Goal: Task Accomplishment & Management: Complete application form

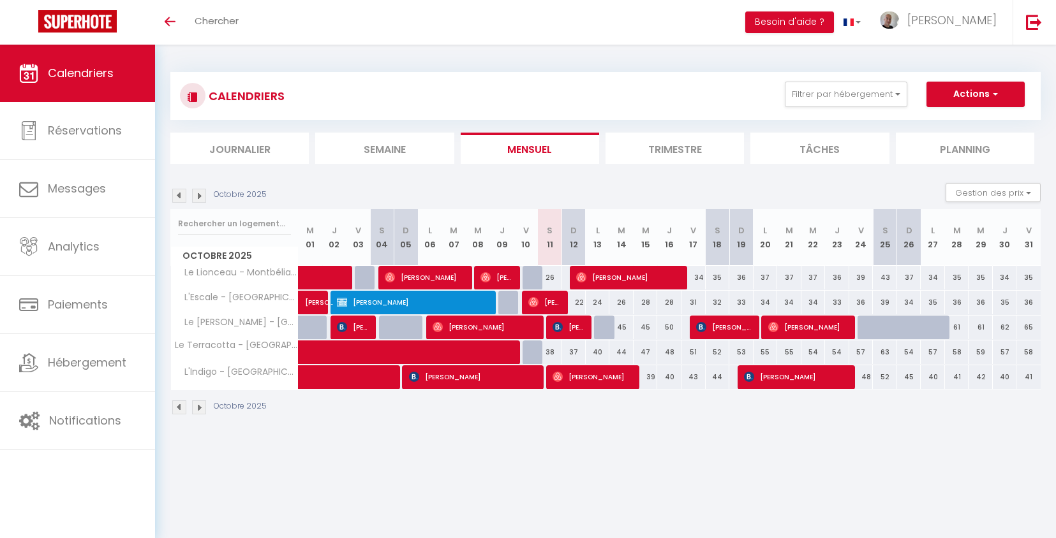
select select
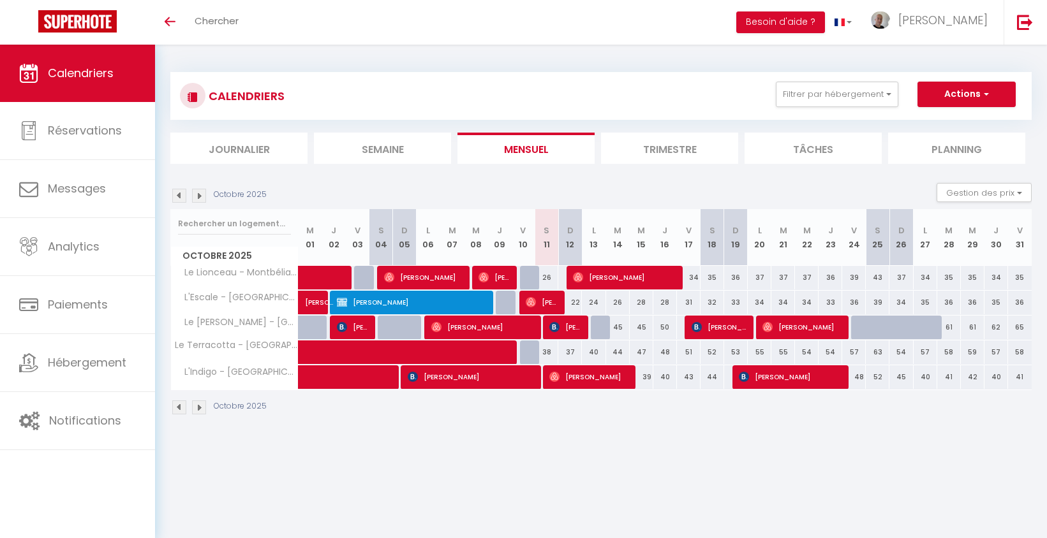
click at [575, 304] on div "22" at bounding box center [570, 303] width 24 height 24
type input "22"
select select "1"
type input "Dim 12 Octobre 2025"
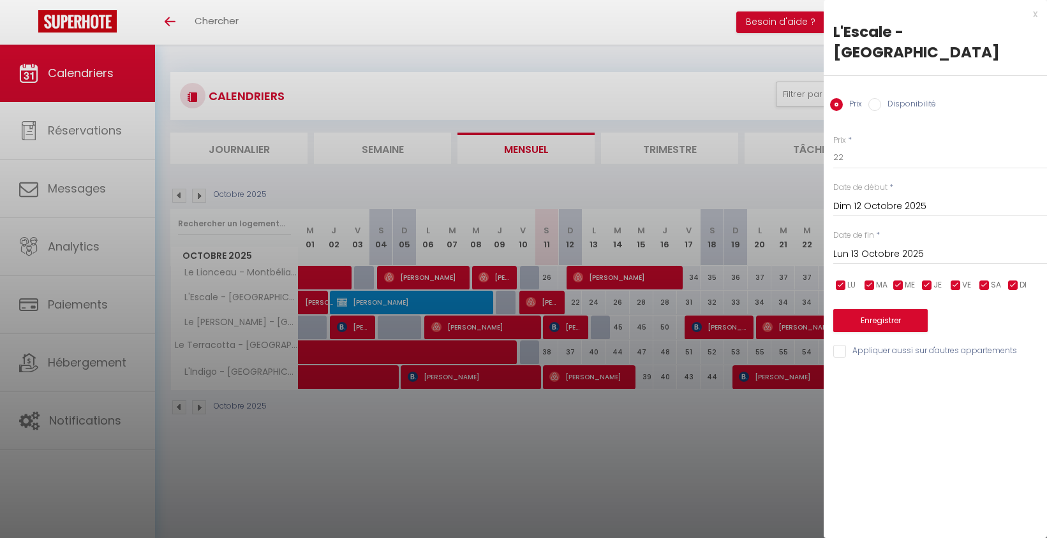
click at [884, 246] on input "Lun 13 Octobre 2025" at bounding box center [940, 254] width 214 height 17
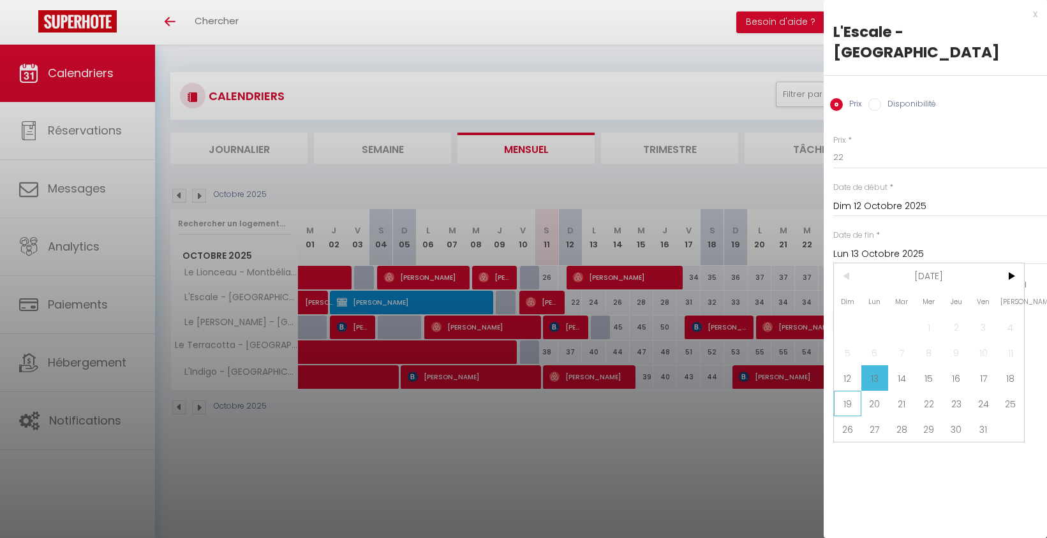
click at [843, 391] on span "19" at bounding box center [847, 404] width 27 height 26
type input "Dim 19 Octobre 2025"
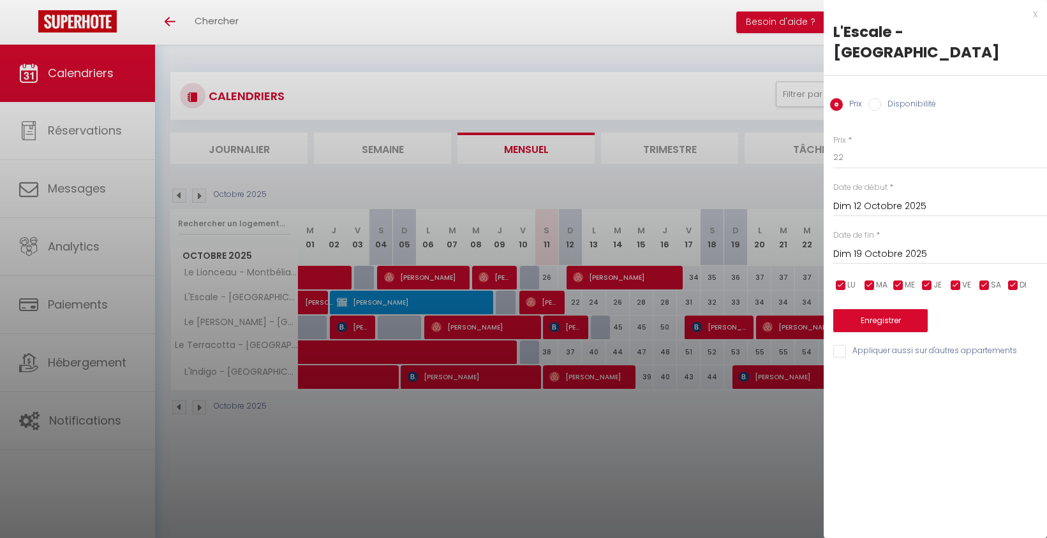
click at [898, 98] on label "Disponibilité" at bounding box center [908, 105] width 55 height 14
click at [881, 98] on input "Disponibilité" at bounding box center [874, 104] width 13 height 13
radio input "true"
radio input "false"
select select "0"
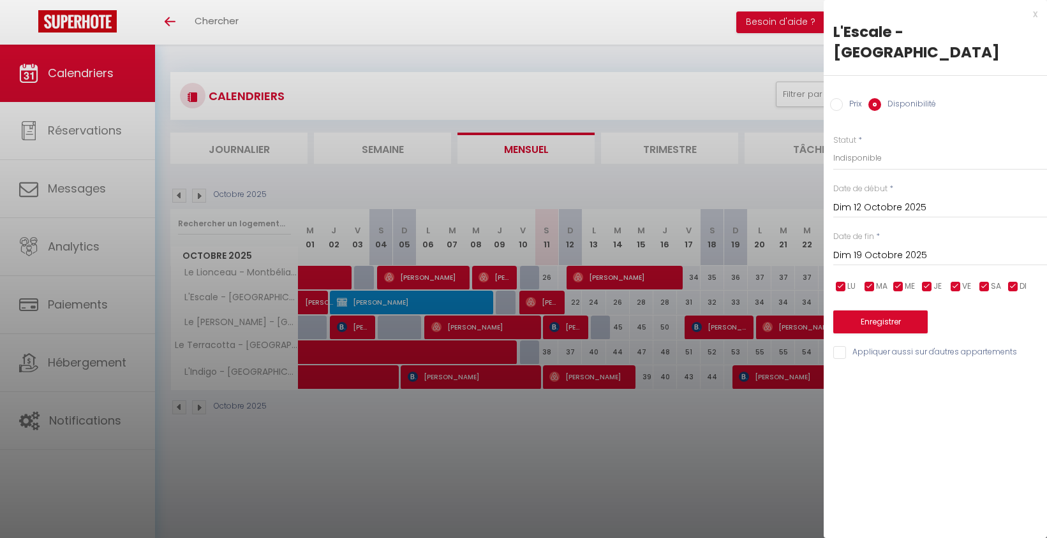
click at [899, 311] on button "Enregistrer" at bounding box center [880, 322] width 94 height 23
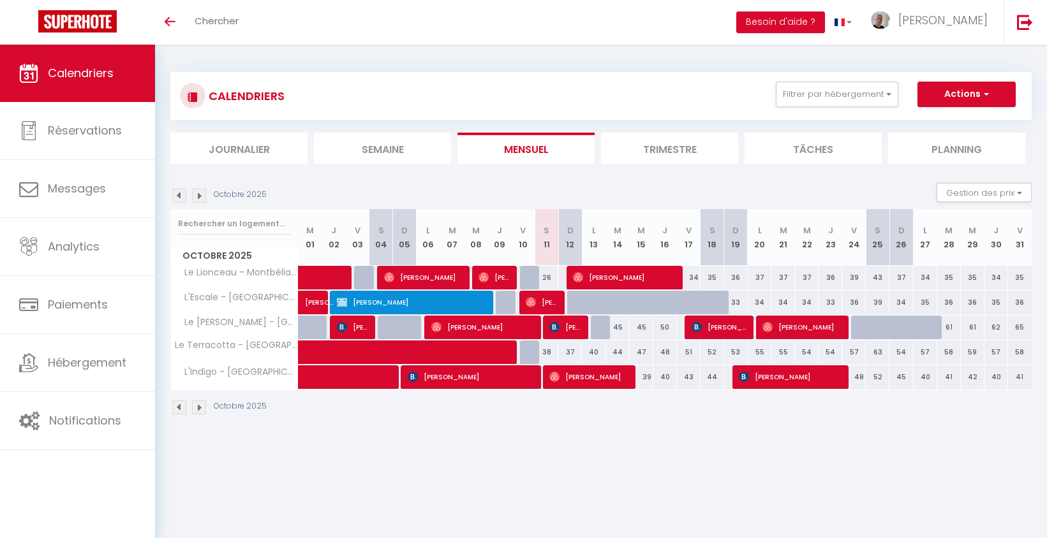
click at [574, 302] on div at bounding box center [579, 303] width 24 height 24
select select "1"
type input "Dim 12 Octobre 2025"
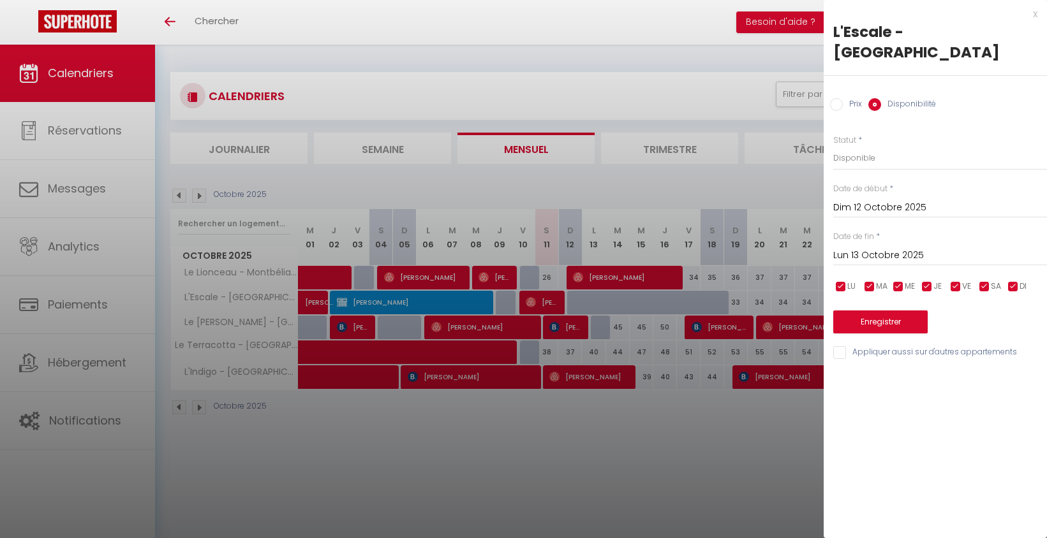
click at [891, 248] on input "Lun 13 Octobre 2025" at bounding box center [940, 256] width 214 height 17
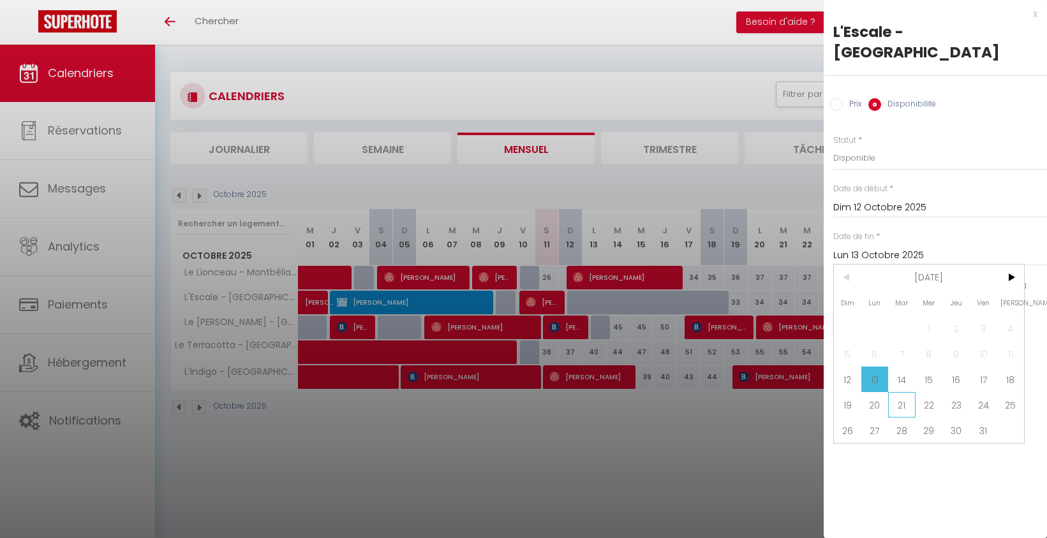
click at [908, 392] on span "21" at bounding box center [901, 405] width 27 height 26
type input "[DATE] Octobre 2025"
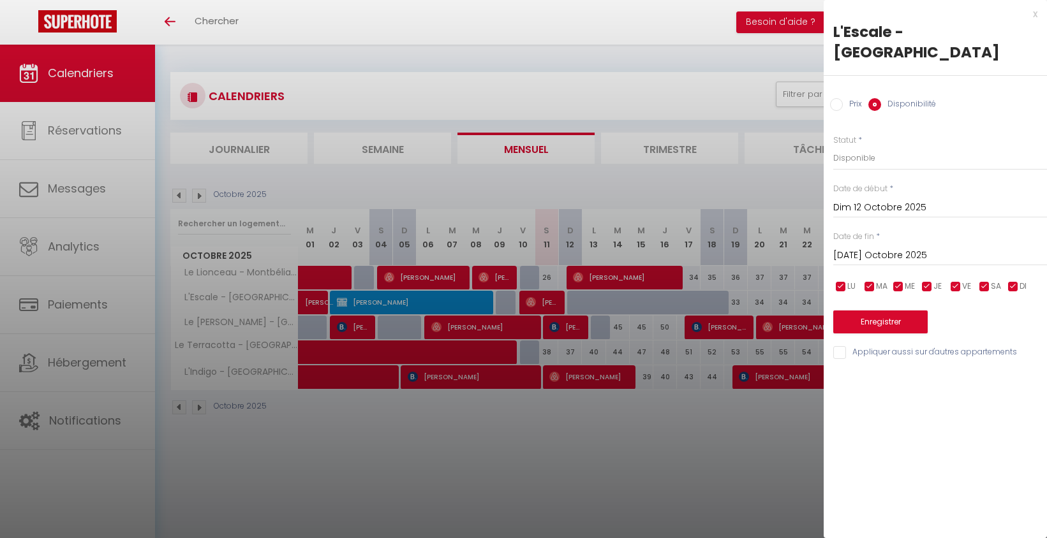
click at [898, 311] on button "Enregistrer" at bounding box center [880, 322] width 94 height 23
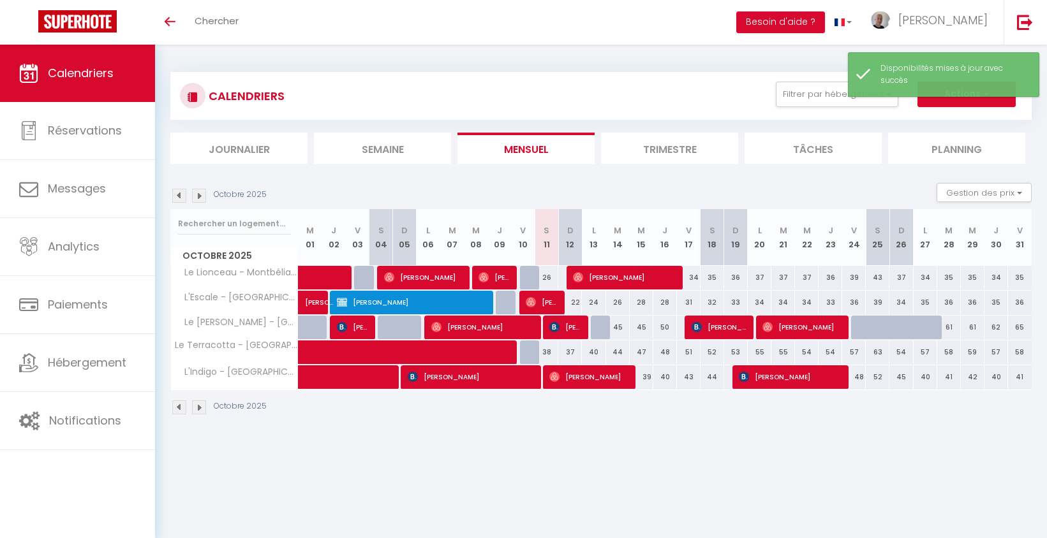
click at [952, 100] on button "Actions" at bounding box center [966, 95] width 98 height 26
click at [942, 121] on link "Nouvelle réservation" at bounding box center [953, 123] width 111 height 19
select select
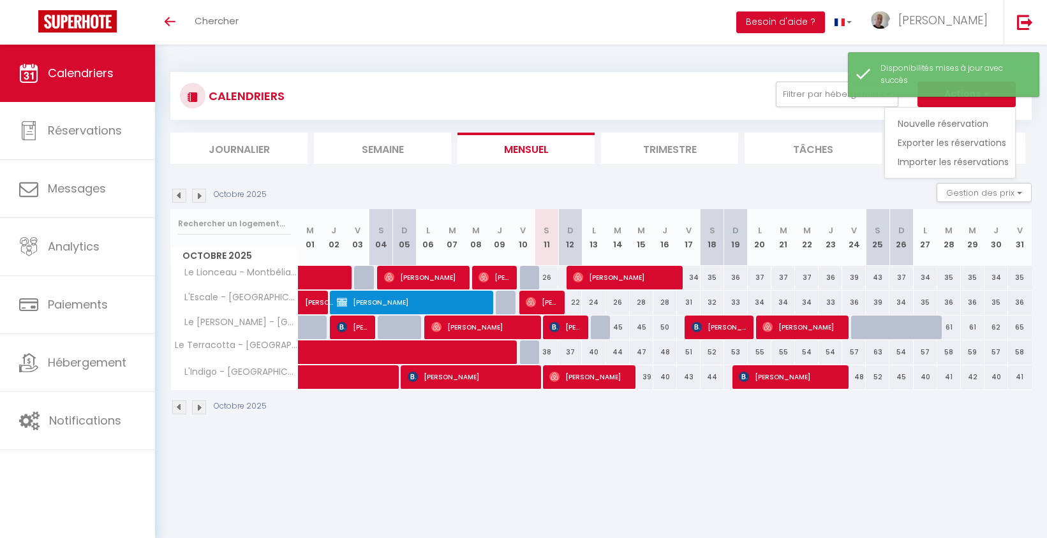
select select
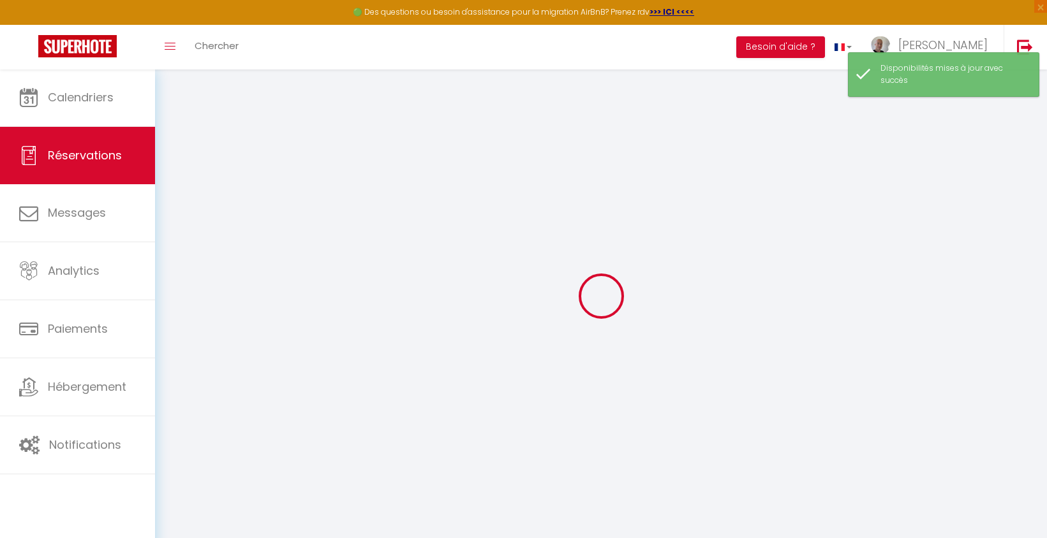
select select
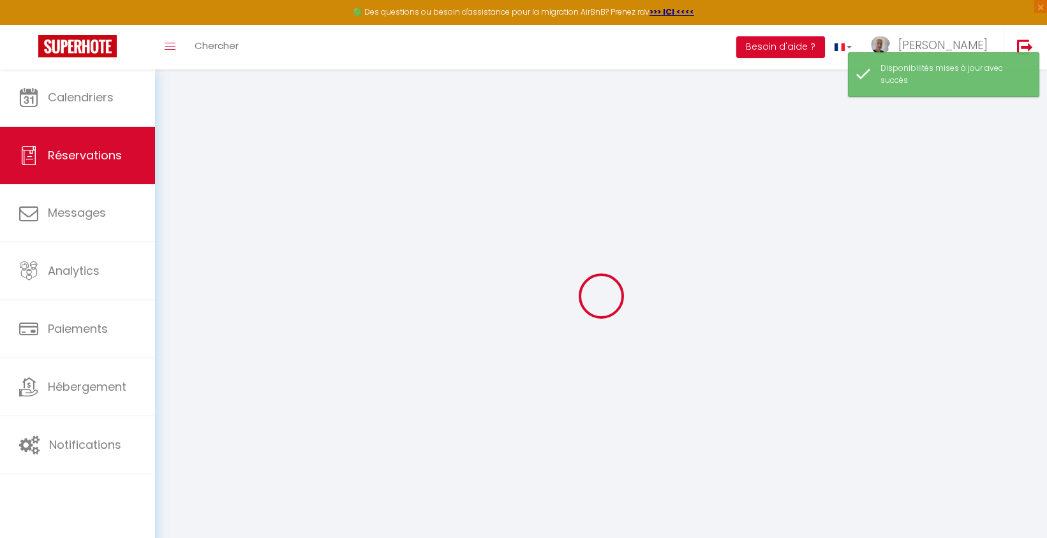
select select
checkbox input "false"
select select
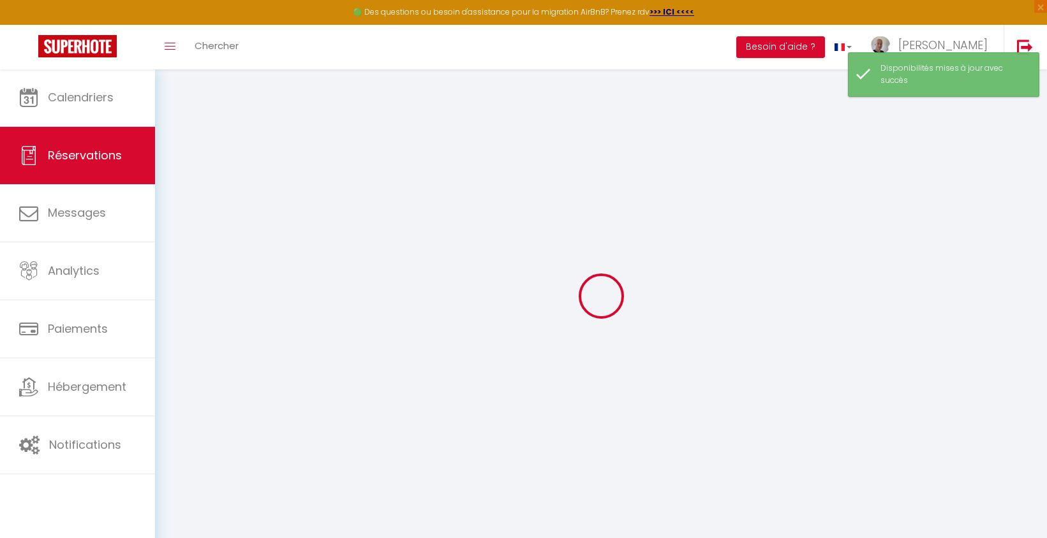
select select
checkbox input "false"
select select
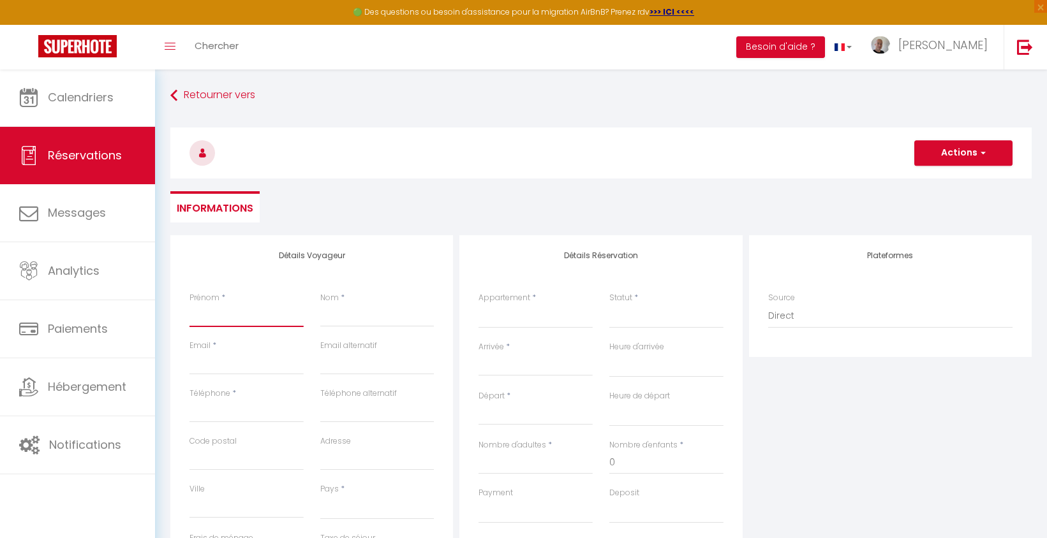
type input "A"
select select
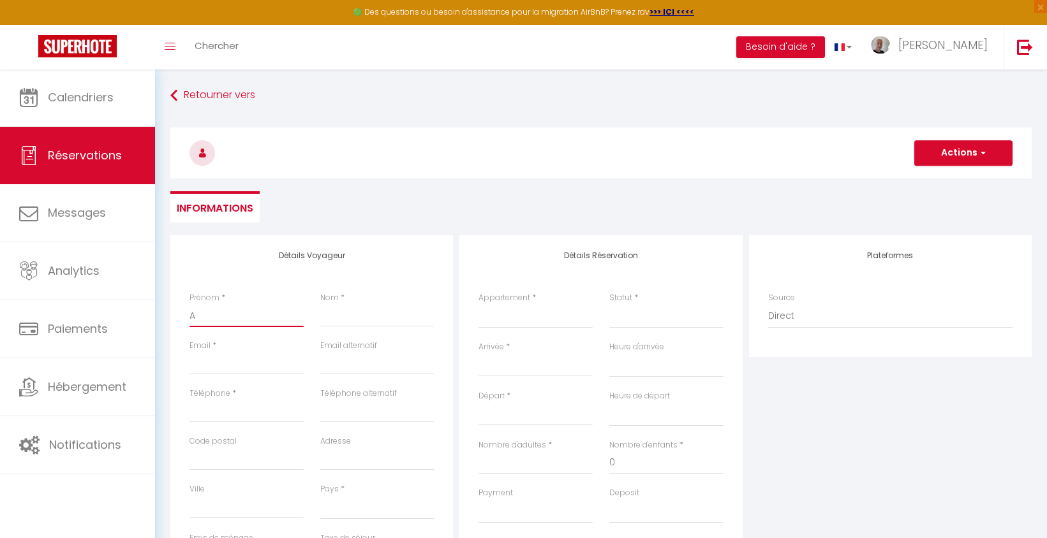
select select
checkbox input "false"
type input "Ab"
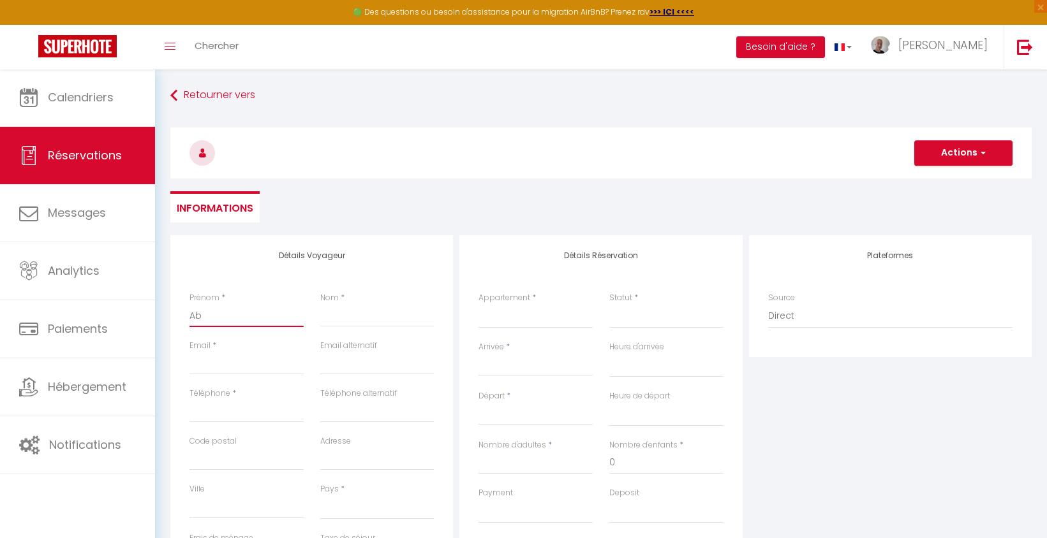
select select
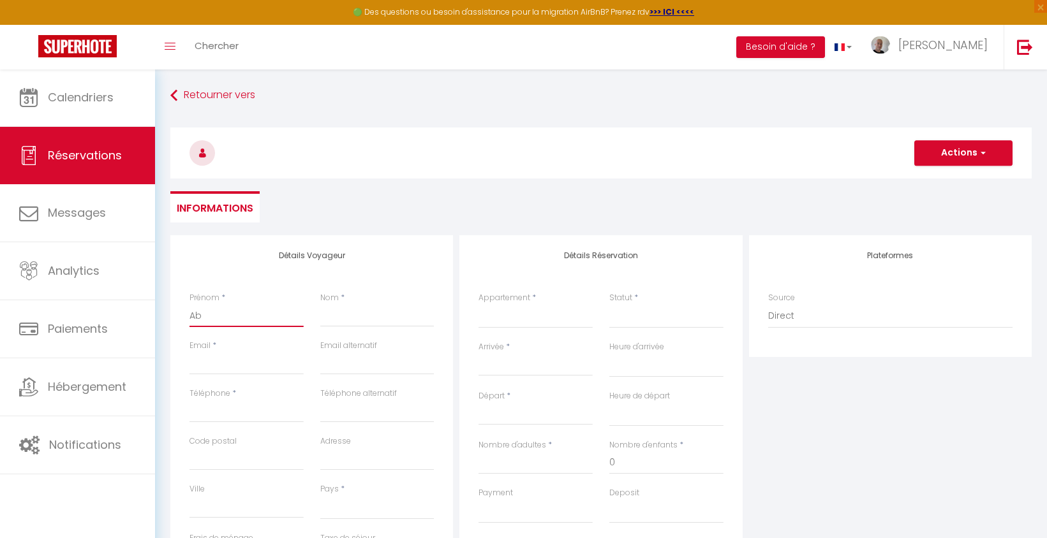
select select
checkbox input "false"
type input "Abd"
select select
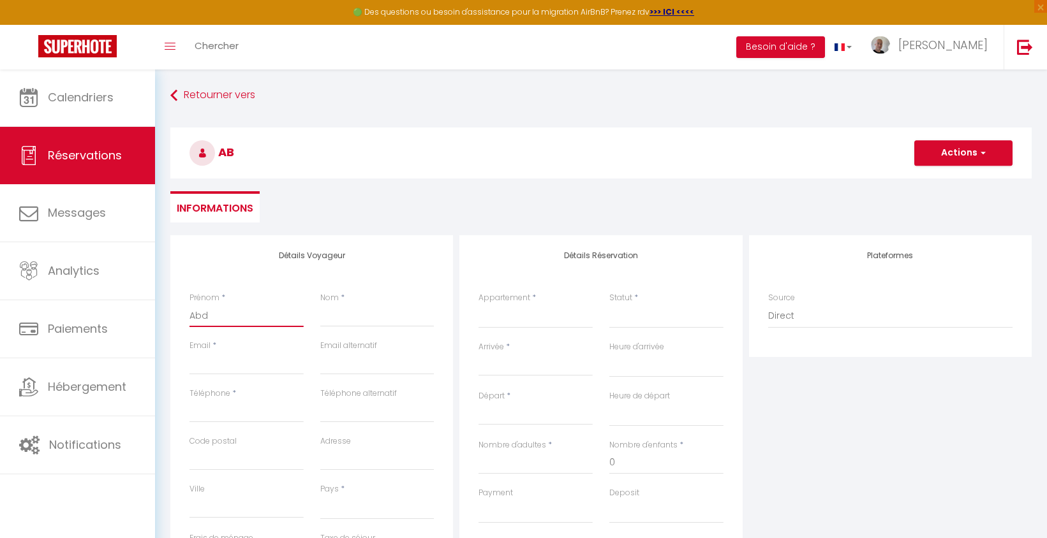
select select
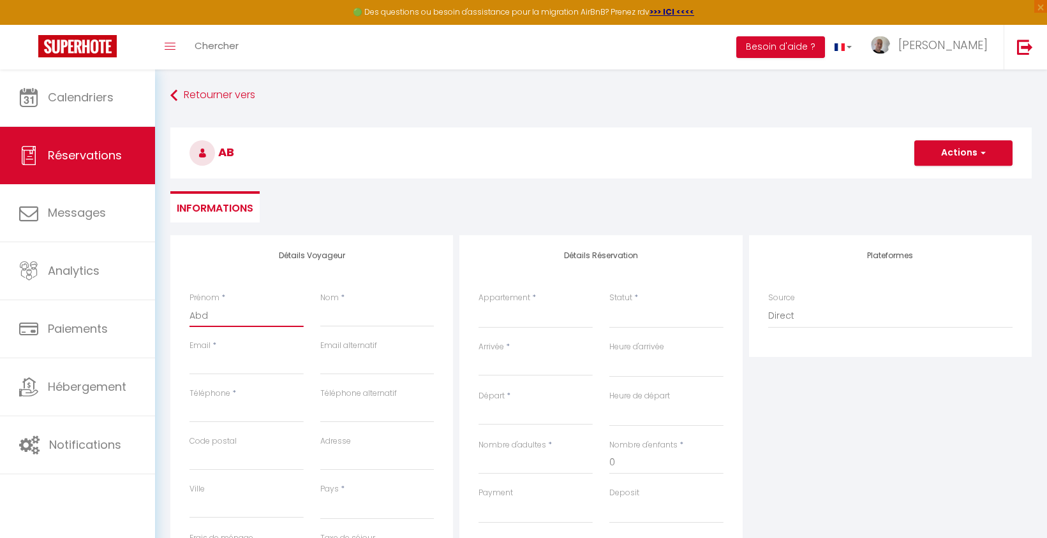
select select
checkbox input "false"
type input "Abde"
select select
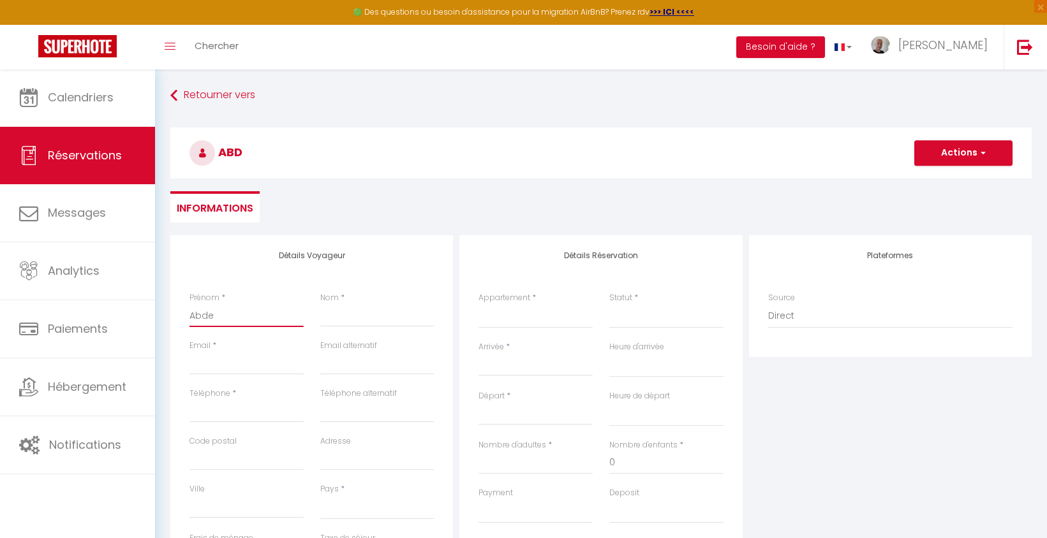
select select
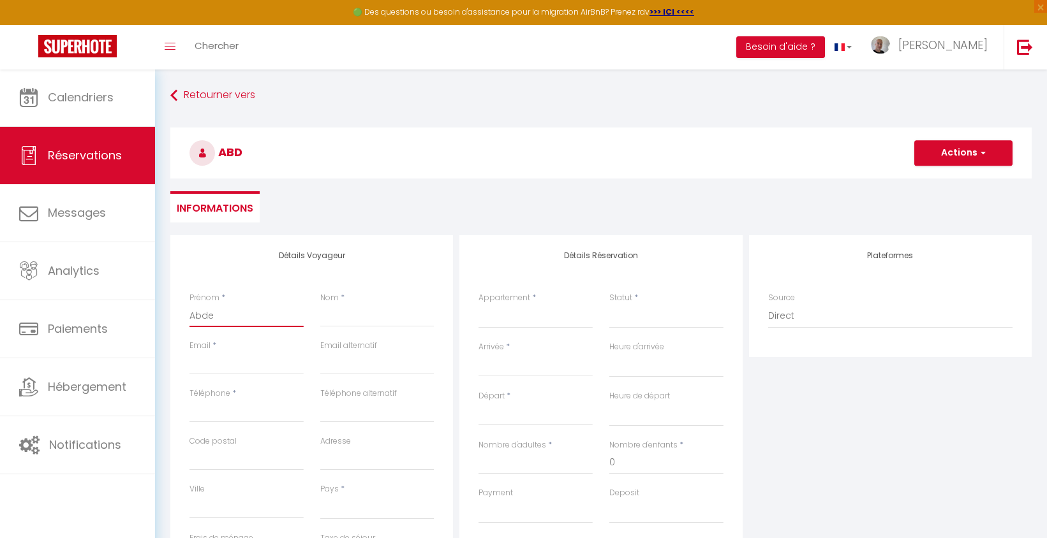
checkbox input "false"
type input "Abdes"
select select
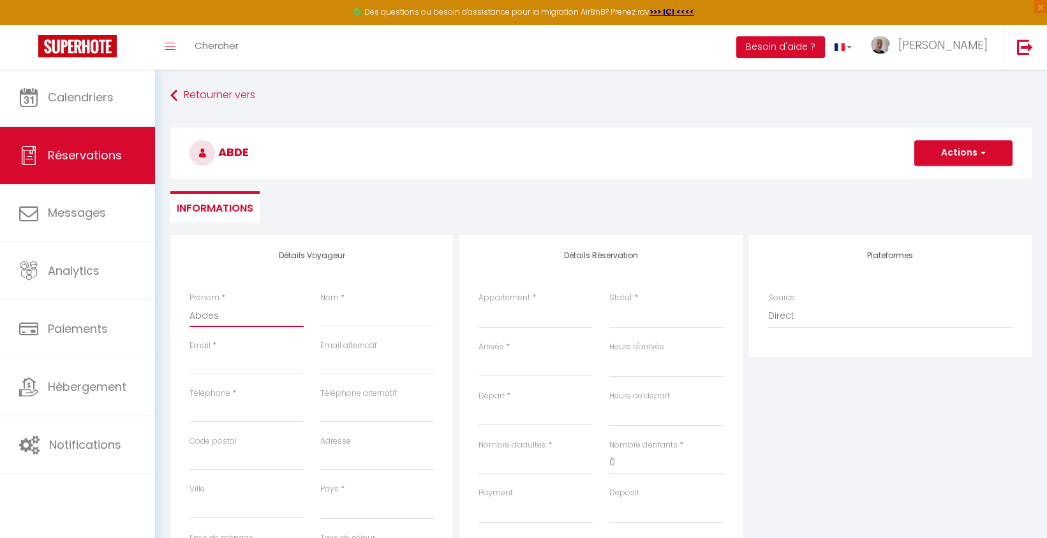
select select
checkbox input "false"
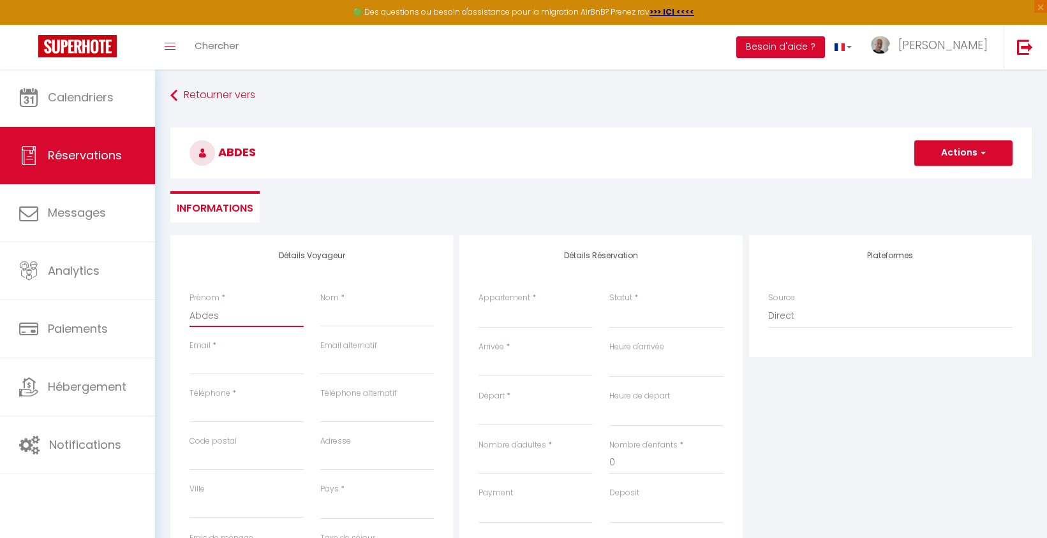
type input "Abdess"
select select
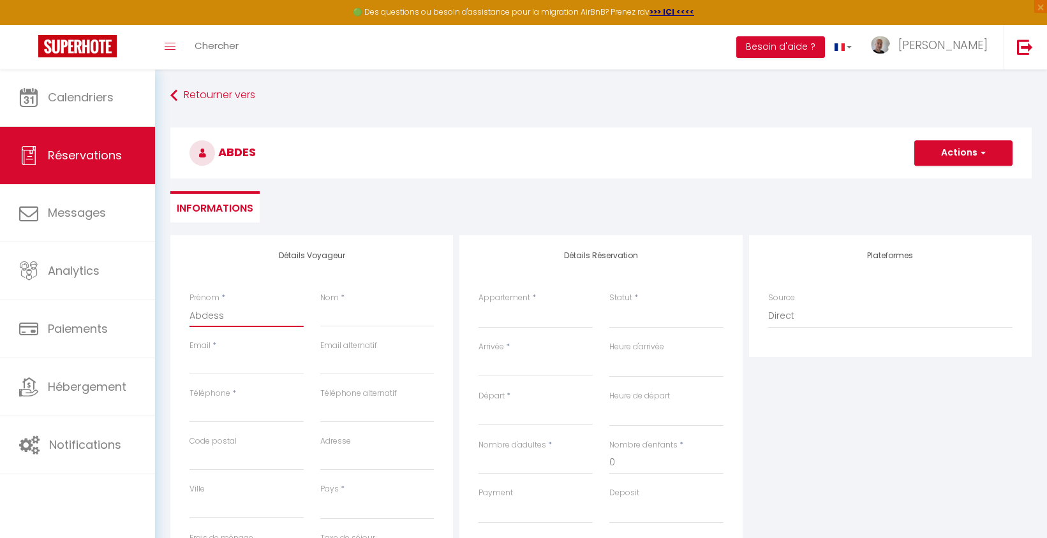
select select
checkbox input "false"
type input "Abdessl"
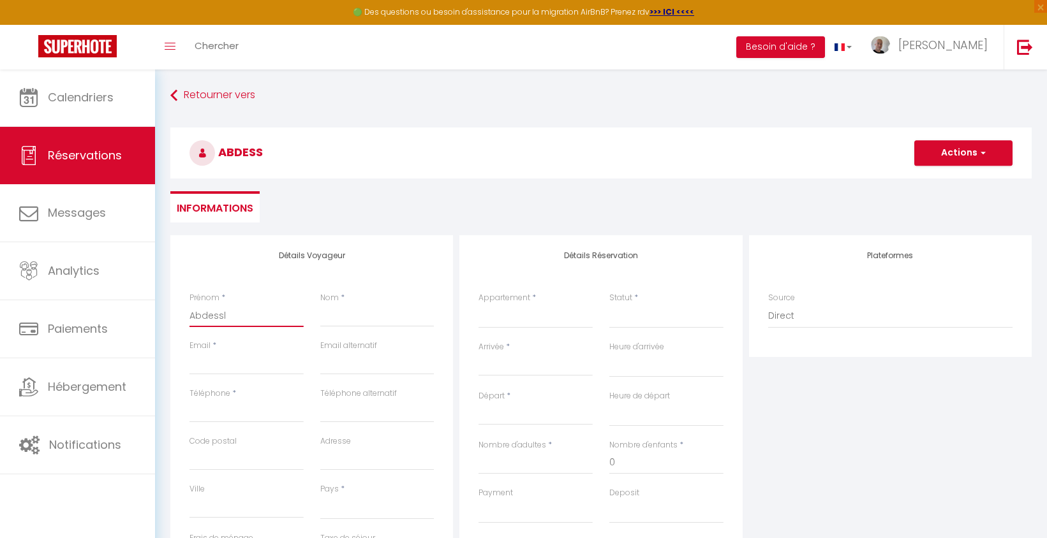
select select
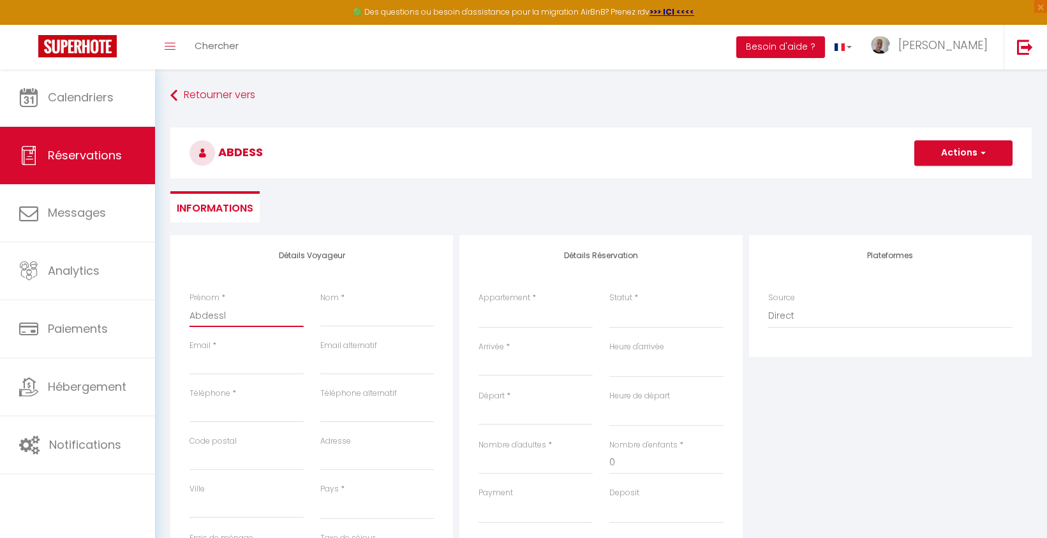
select select
checkbox input "false"
type input "Abdessla"
select select
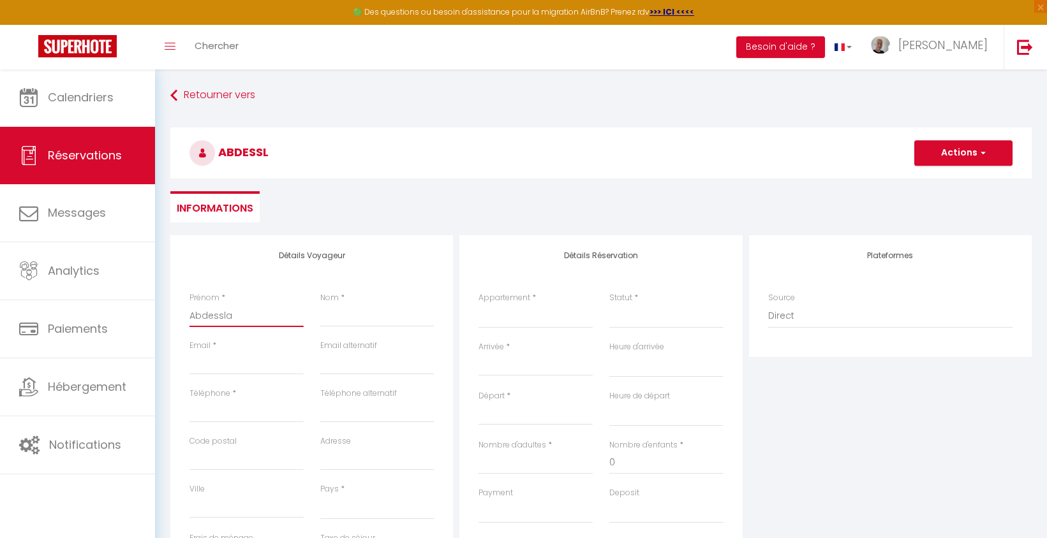
select select
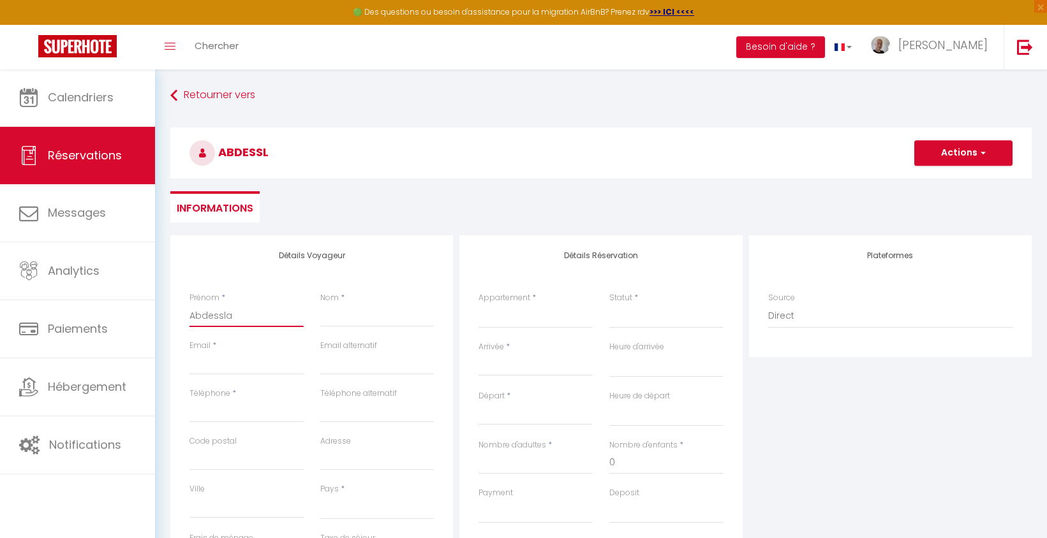
select select
checkbox input "false"
type input "Abdesslam"
select select
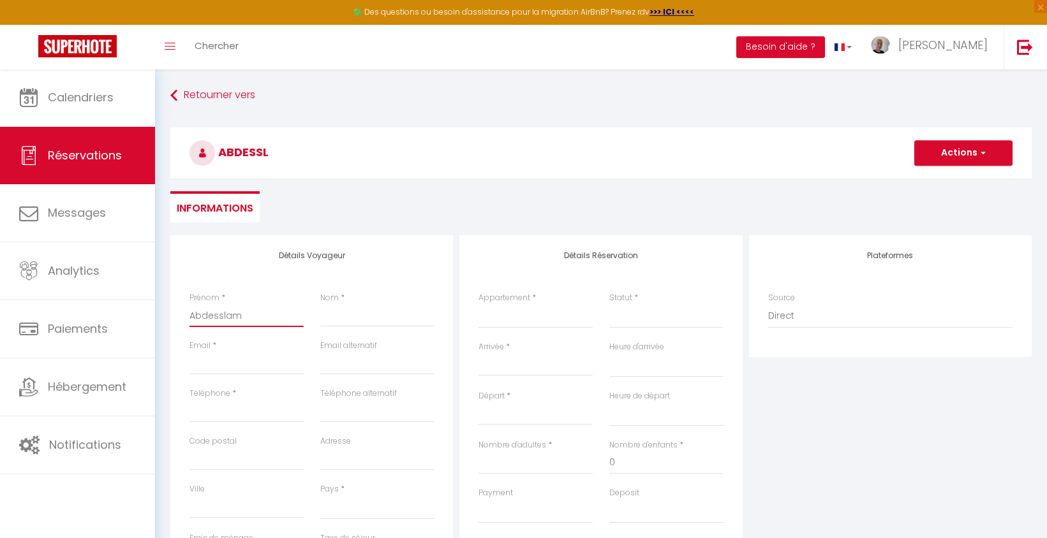
select select
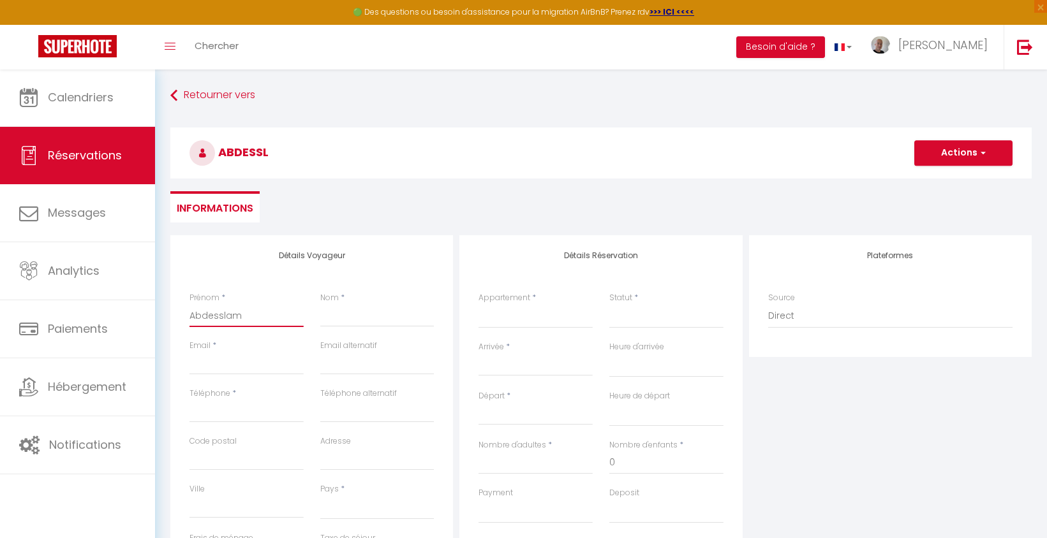
checkbox input "false"
type input "Abdesslam"
type input "E"
select select
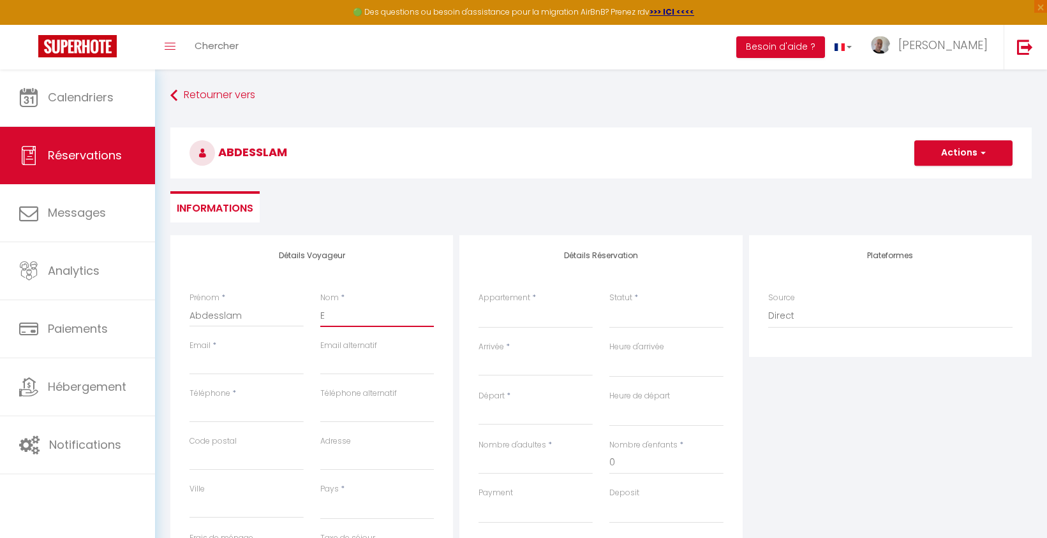
select select
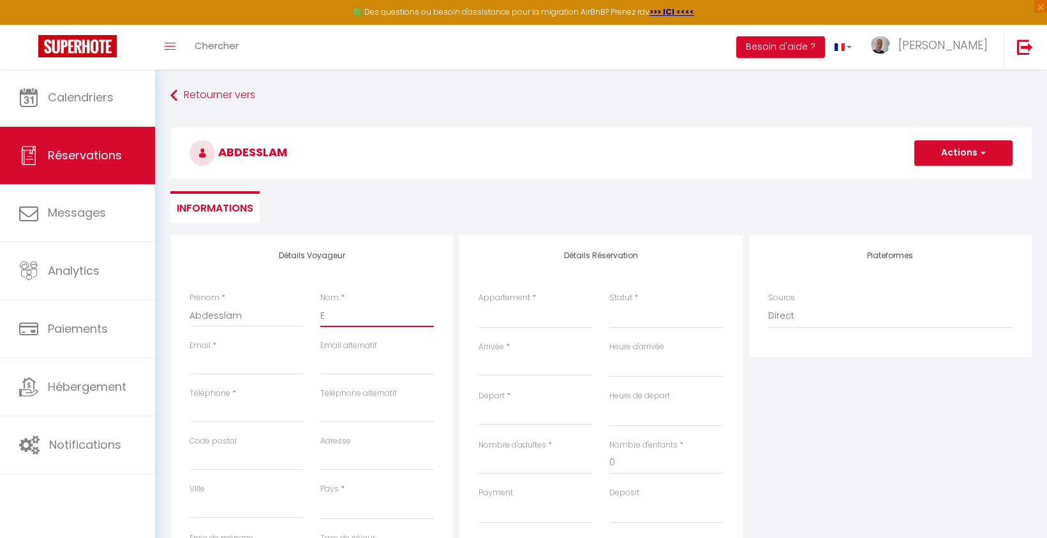
checkbox input "false"
type input "ES"
select select
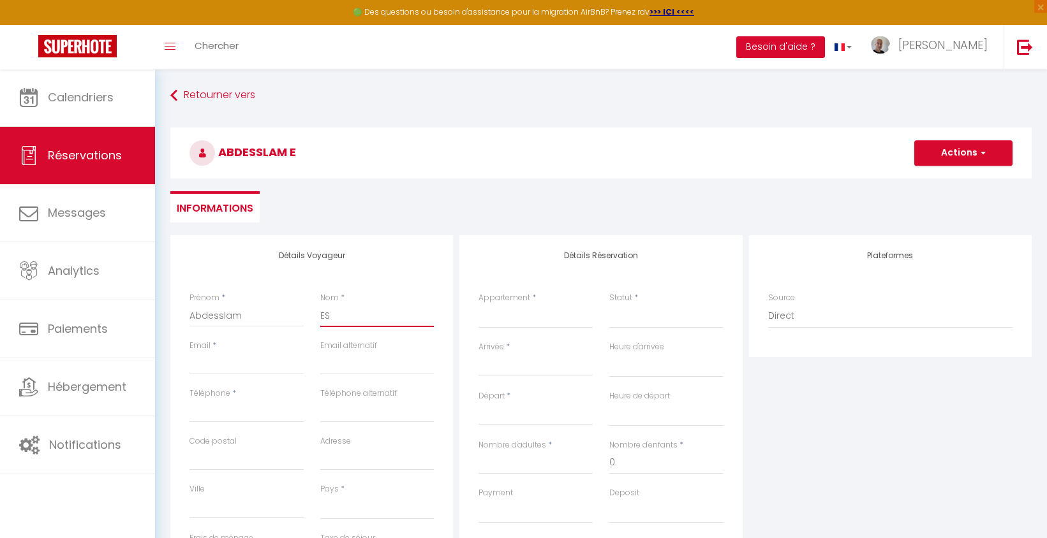
select select
checkbox input "false"
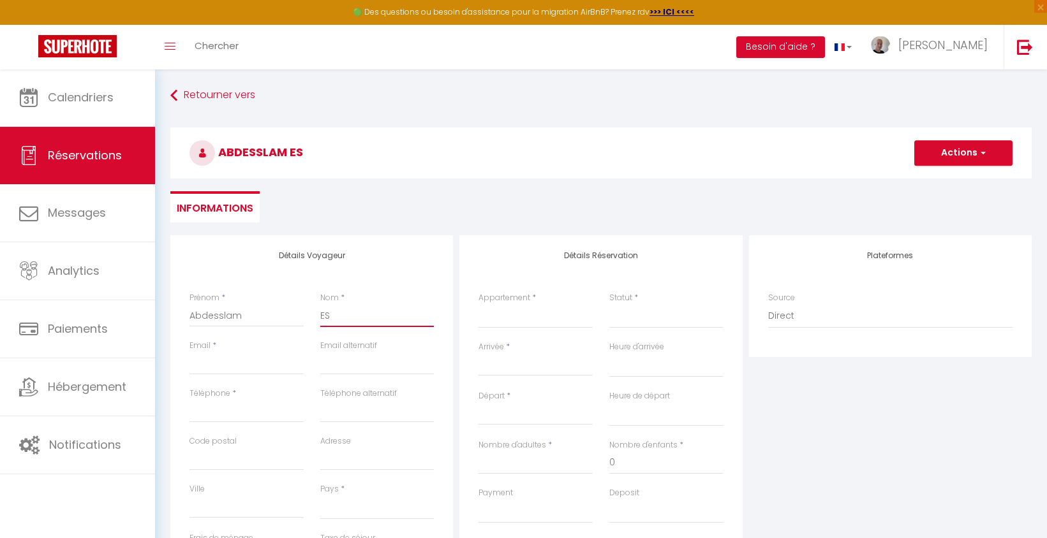
type input "ESS"
select select
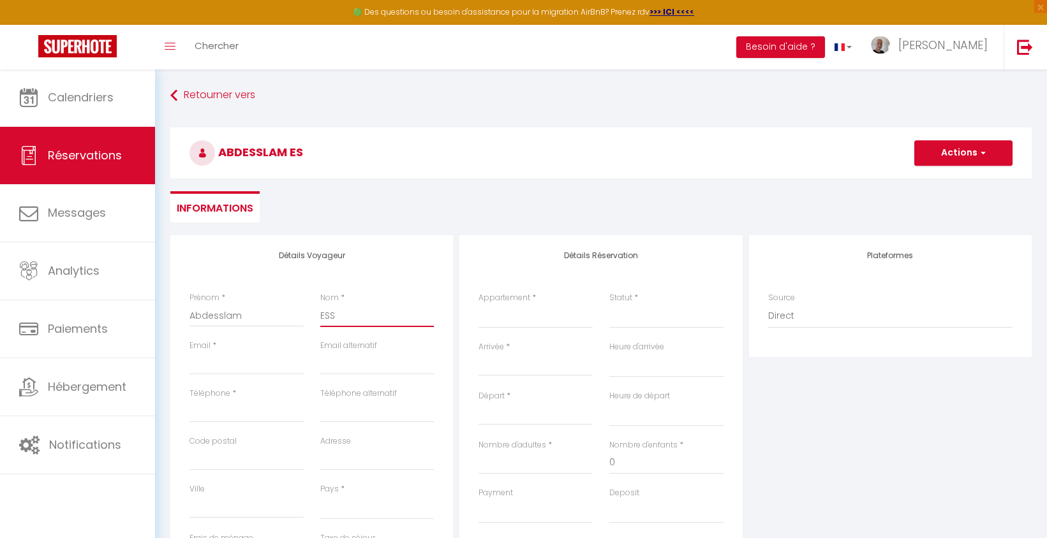
select select
checkbox input "false"
type input "ESSA"
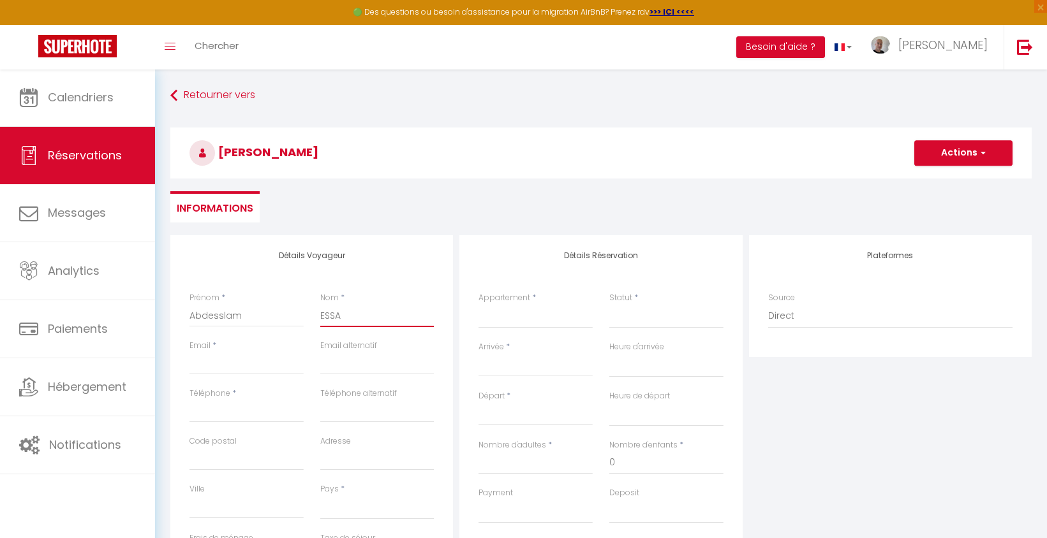
select select
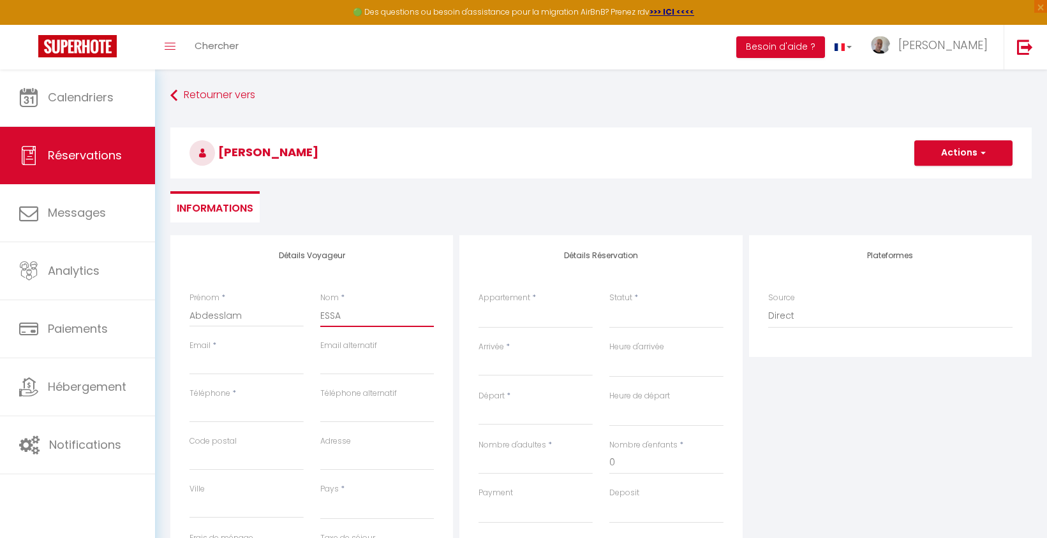
select select
checkbox input "false"
type input "[PERSON_NAME]"
select select
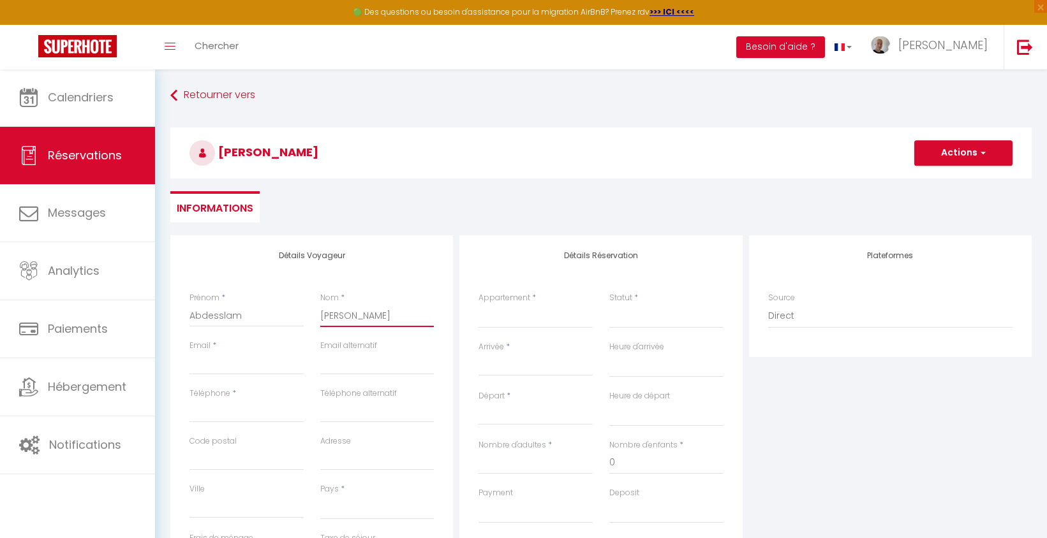
select select
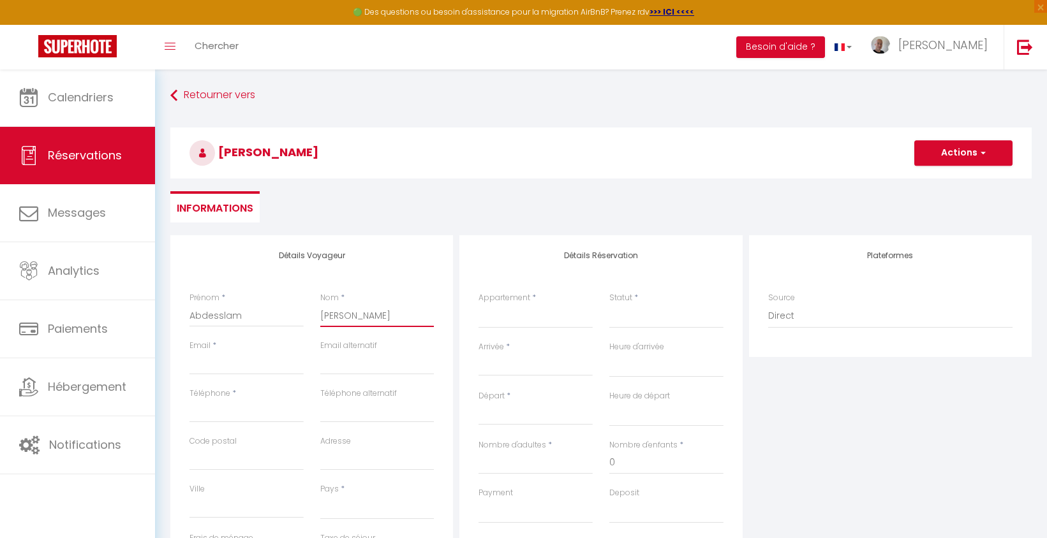
select select
checkbox input "false"
type input "ESSADK"
select select
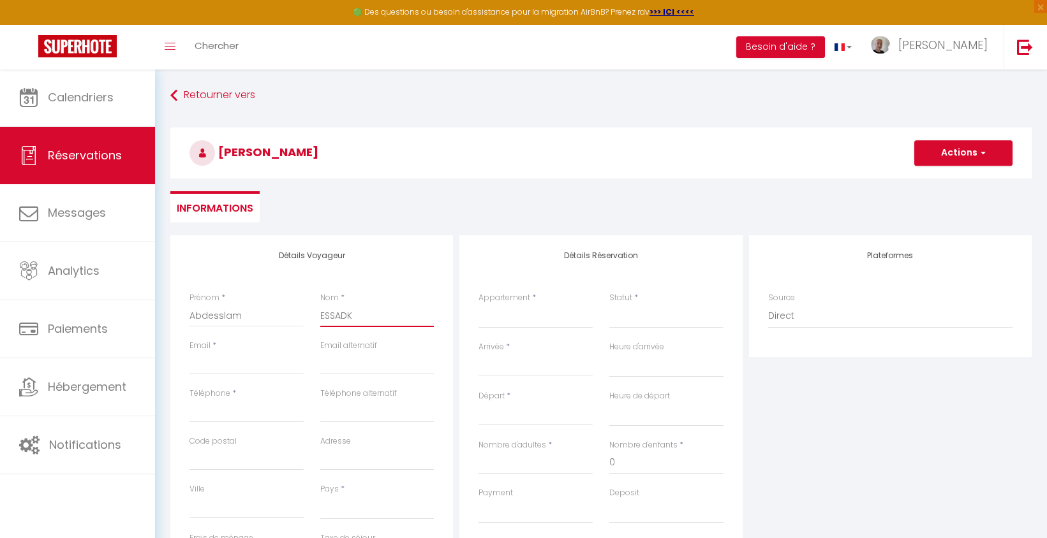
select select
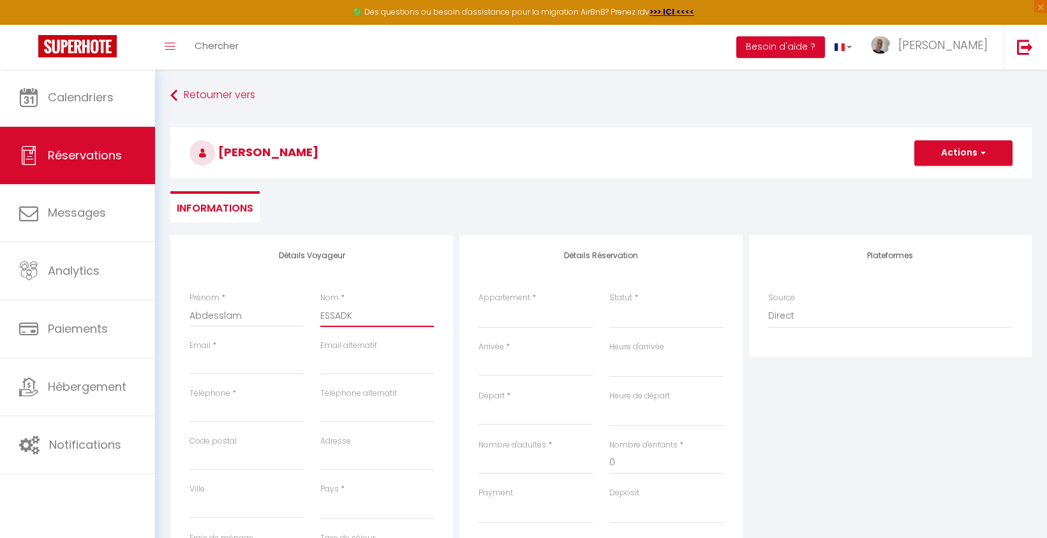
checkbox input "false"
type input "ESSADKI"
select select
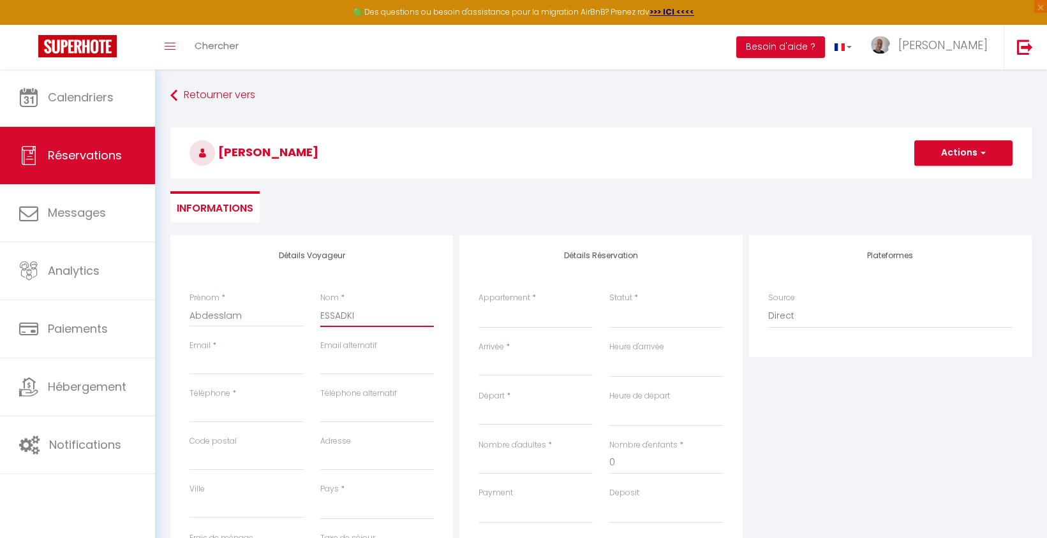
select select
checkbox input "false"
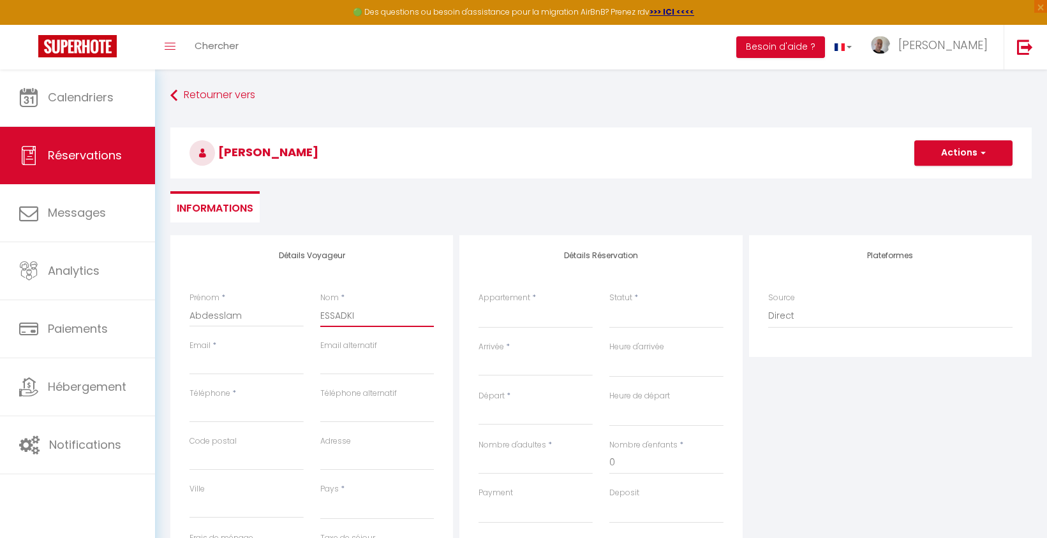
type input "ESSADKI"
type input "e"
select select
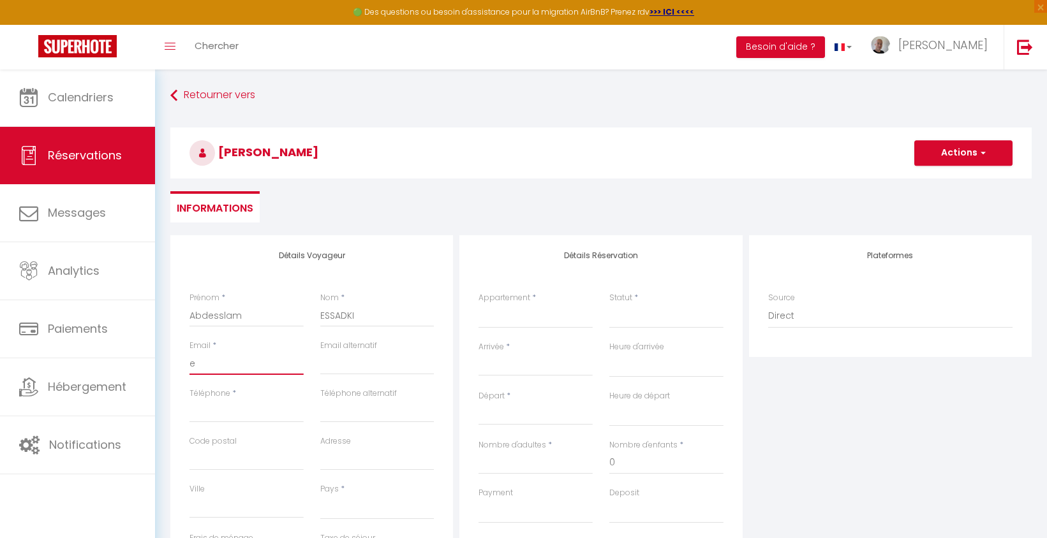
select select
checkbox input "false"
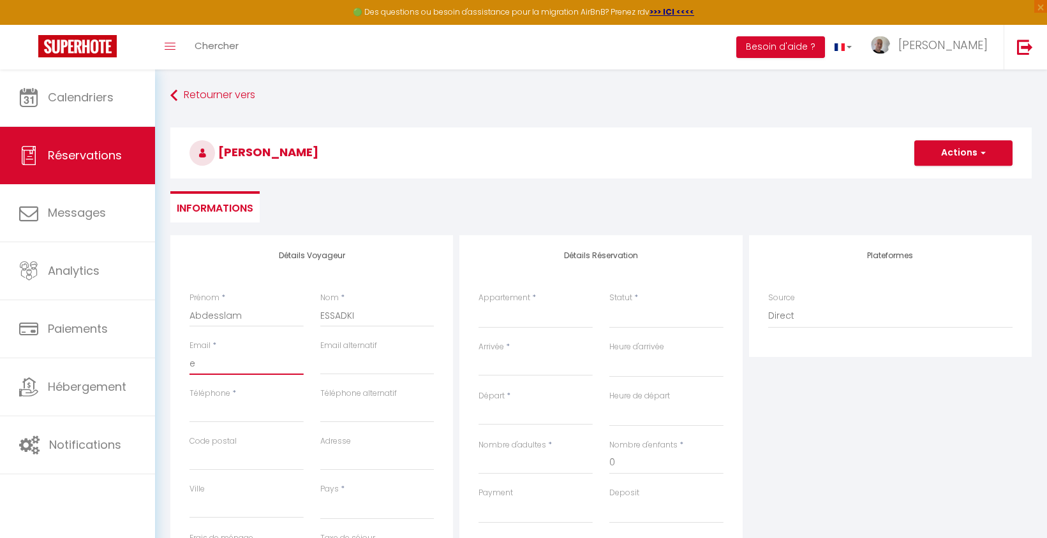
type input "es"
select select
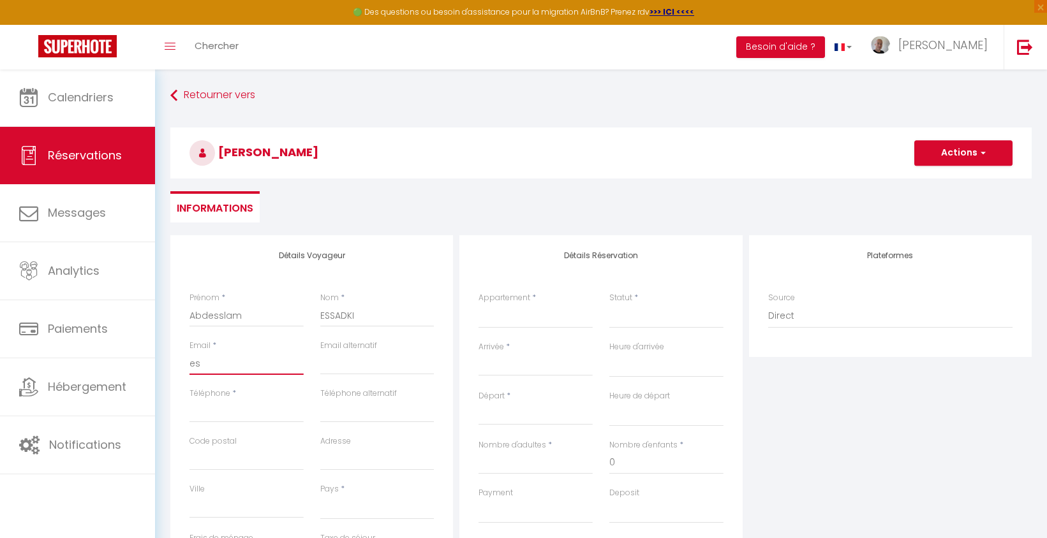
select select
checkbox input "false"
type input "ess"
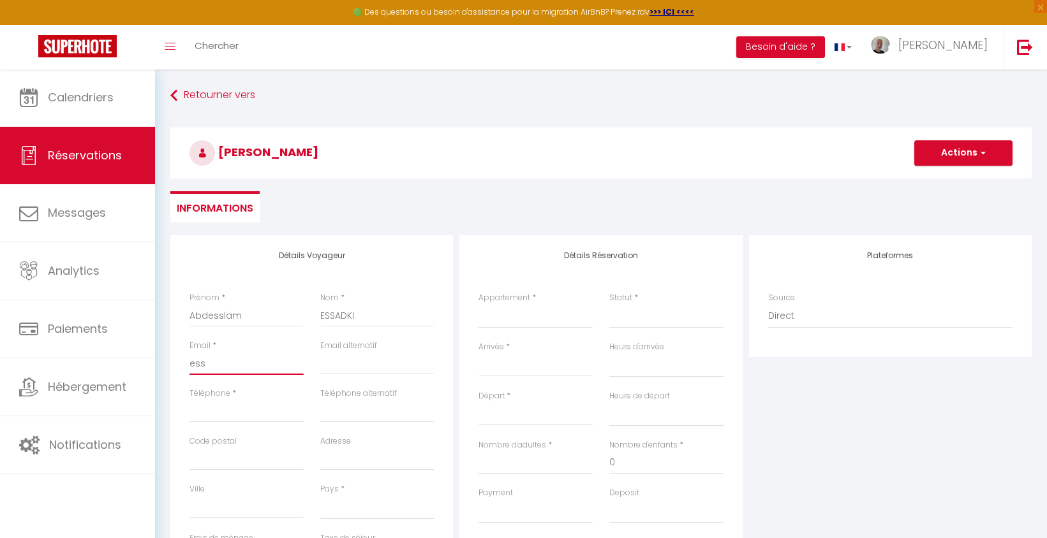
select select
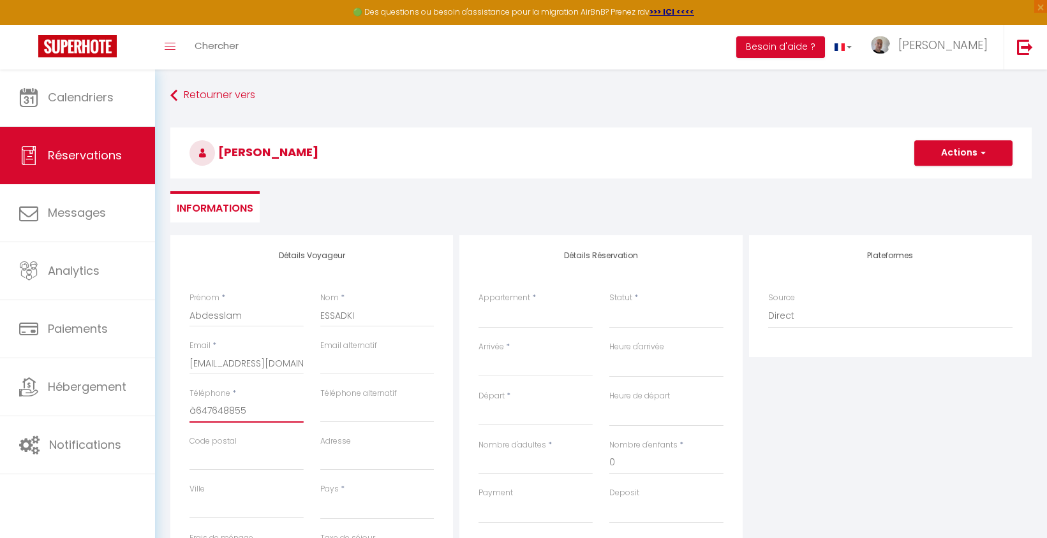
click at [196, 408] on input "à647648855" at bounding box center [246, 411] width 114 height 23
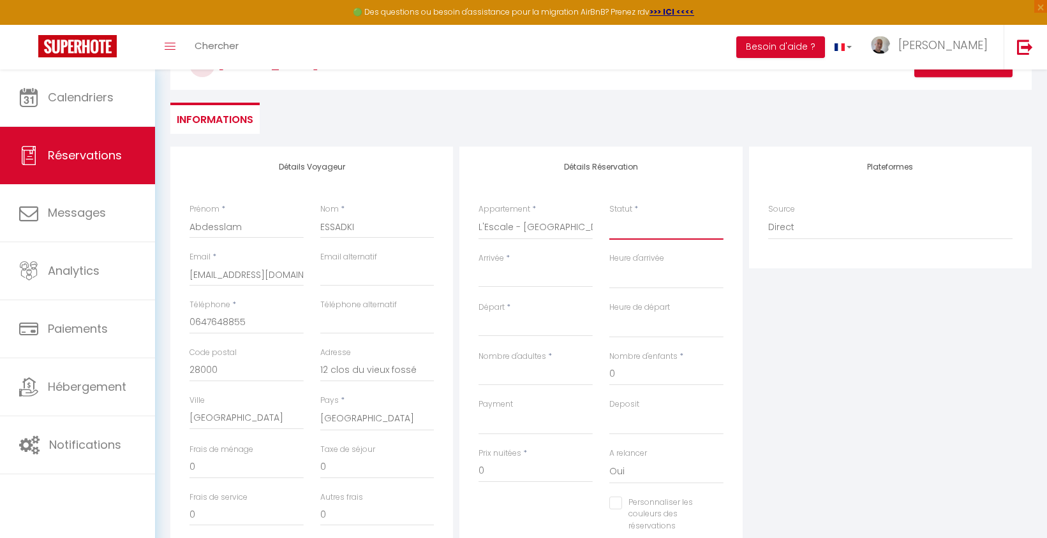
click at [612, 229] on select "Confirmé Non Confirmé [PERSON_NAME] par le voyageur No Show Request" at bounding box center [666, 228] width 114 height 24
click at [536, 277] on input "Arrivée" at bounding box center [535, 277] width 114 height 17
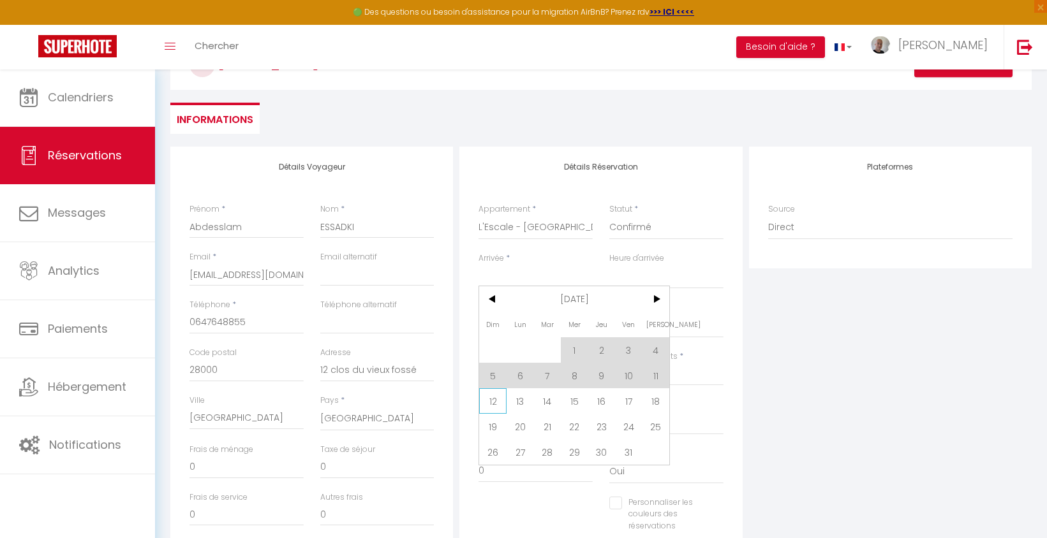
click at [499, 398] on span "12" at bounding box center [492, 402] width 27 height 26
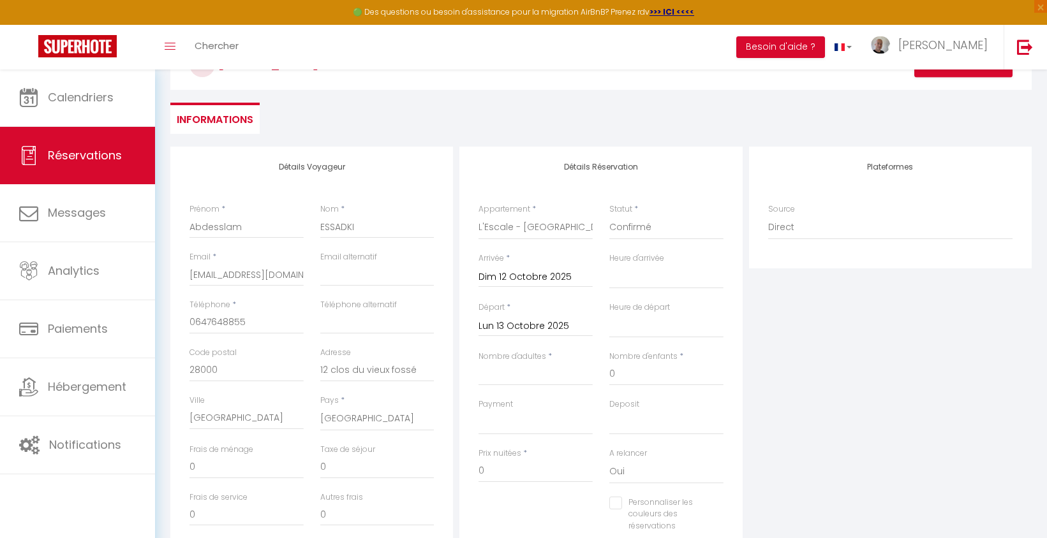
click at [569, 327] on input "Lun 13 Octobre 2025" at bounding box center [535, 326] width 114 height 17
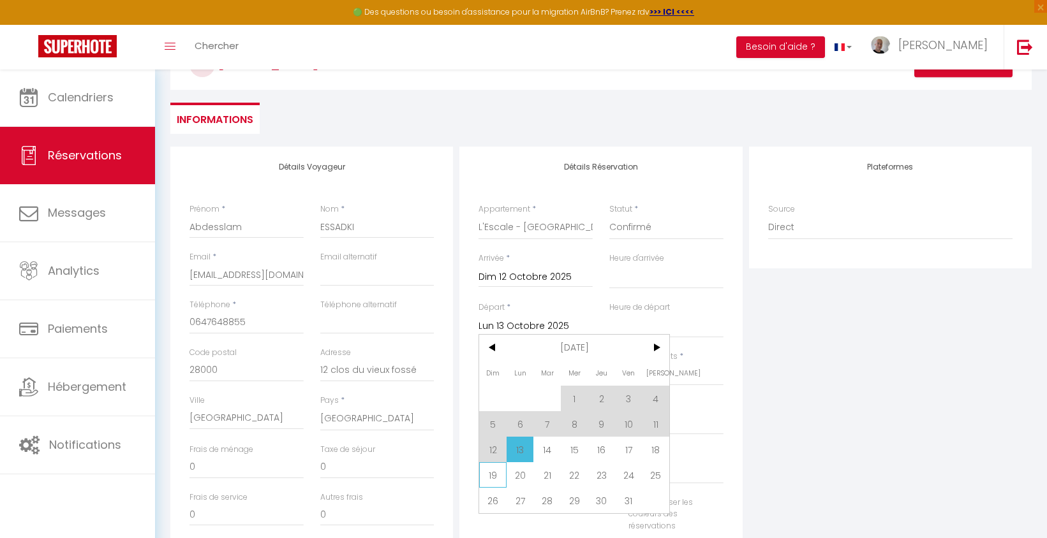
click at [500, 475] on span "19" at bounding box center [492, 476] width 27 height 26
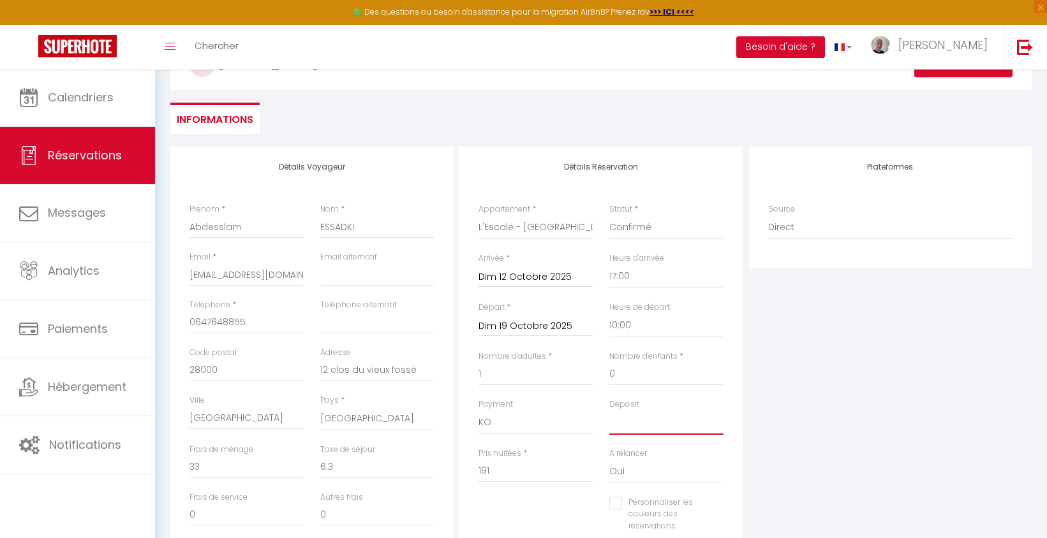
click at [612, 422] on select "OK KO" at bounding box center [666, 423] width 114 height 24
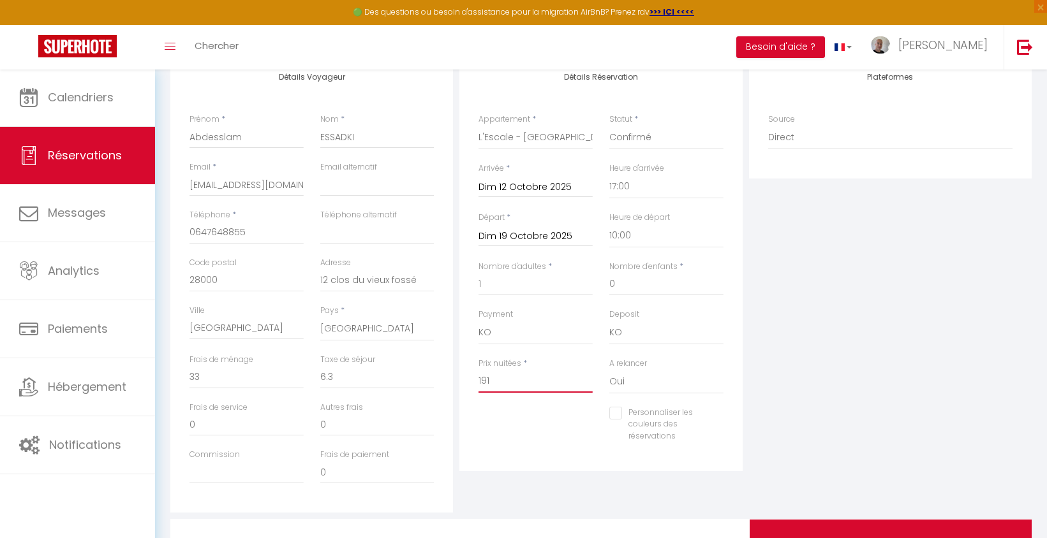
click at [500, 382] on input "191" at bounding box center [535, 381] width 114 height 23
click at [355, 379] on input "0" at bounding box center [377, 377] width 114 height 23
click at [238, 381] on input "0" at bounding box center [246, 377] width 114 height 23
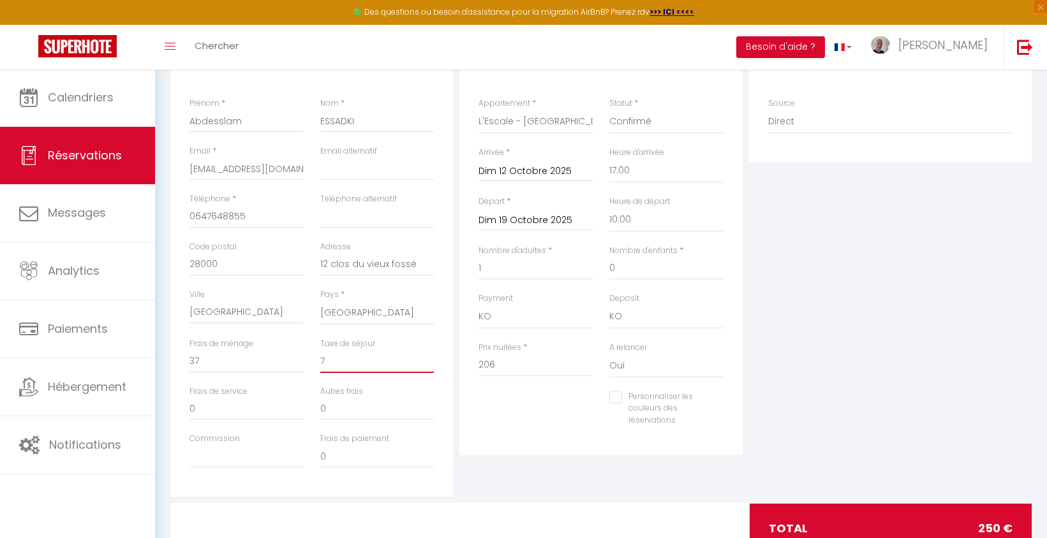
scroll to position [237, 0]
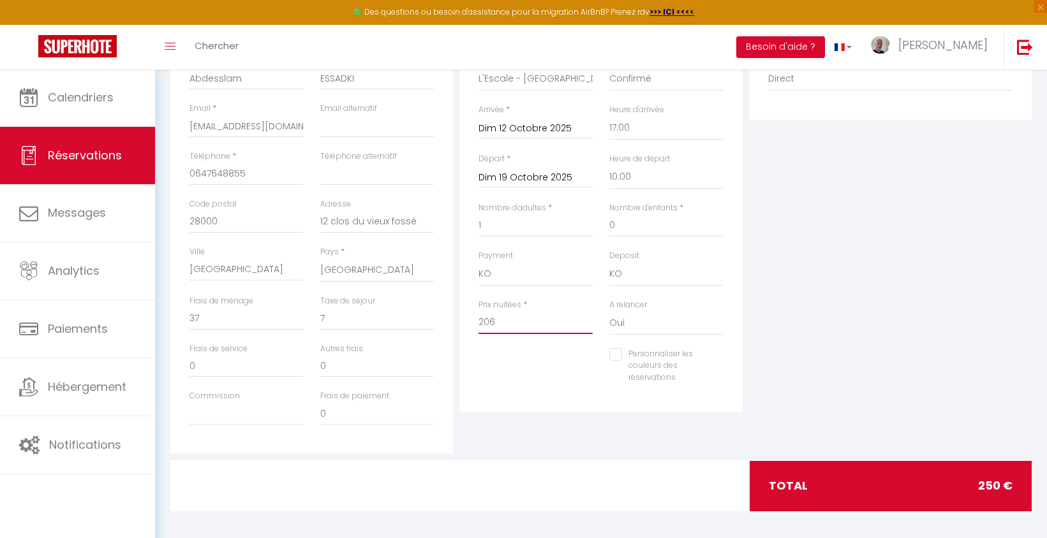
click at [514, 318] on input "206" at bounding box center [535, 322] width 114 height 23
click at [387, 317] on input "0" at bounding box center [377, 318] width 114 height 23
click at [249, 316] on input "0" at bounding box center [246, 318] width 114 height 23
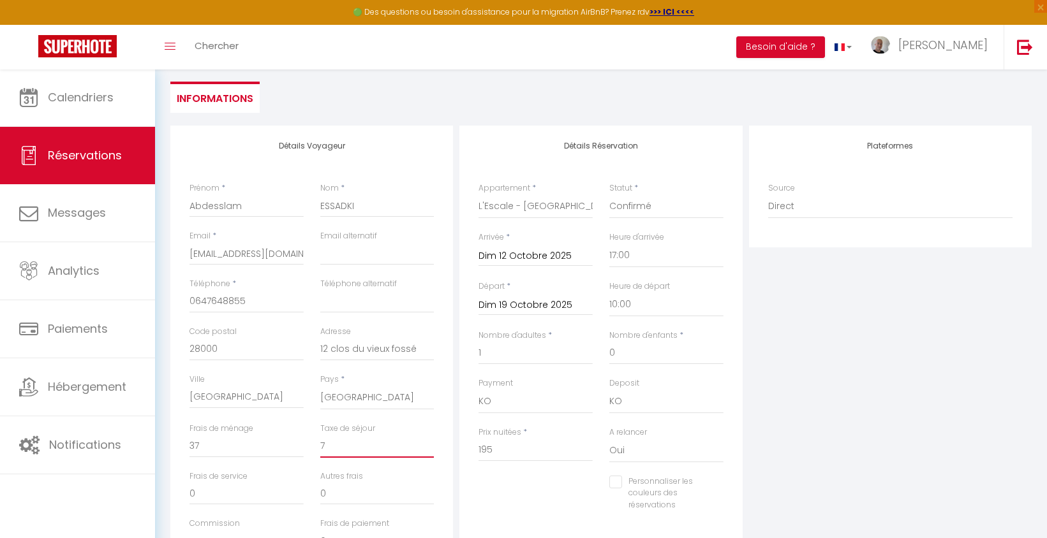
scroll to position [0, 0]
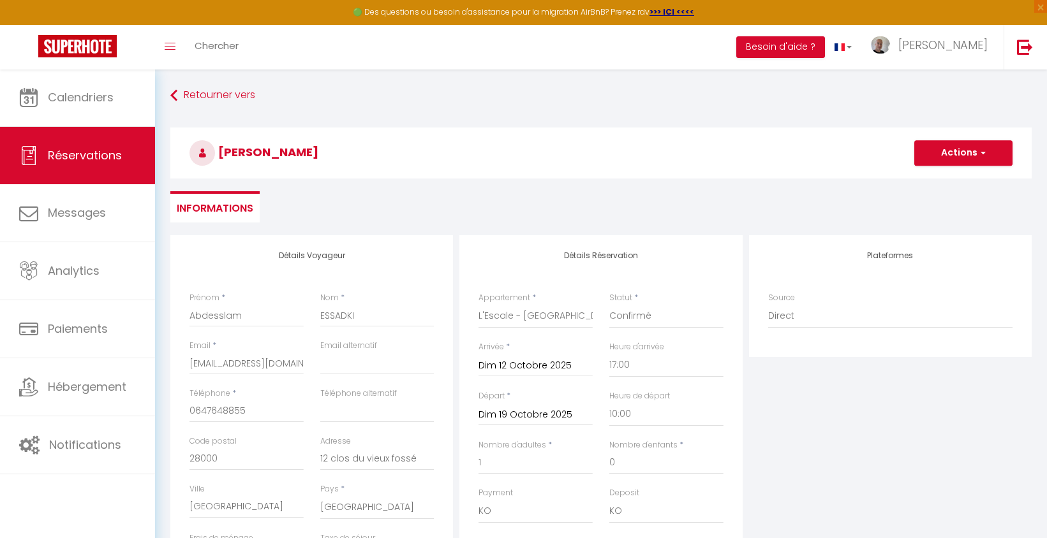
click at [947, 147] on button "Actions" at bounding box center [963, 153] width 98 height 26
click at [935, 179] on link "Enregistrer" at bounding box center [950, 181] width 101 height 17
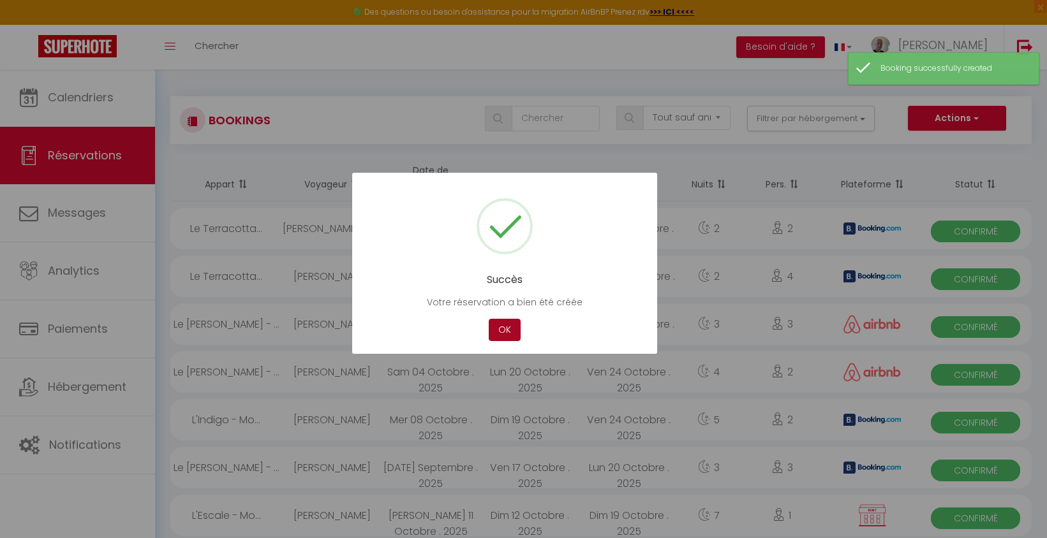
click at [496, 329] on button "OK" at bounding box center [505, 330] width 32 height 22
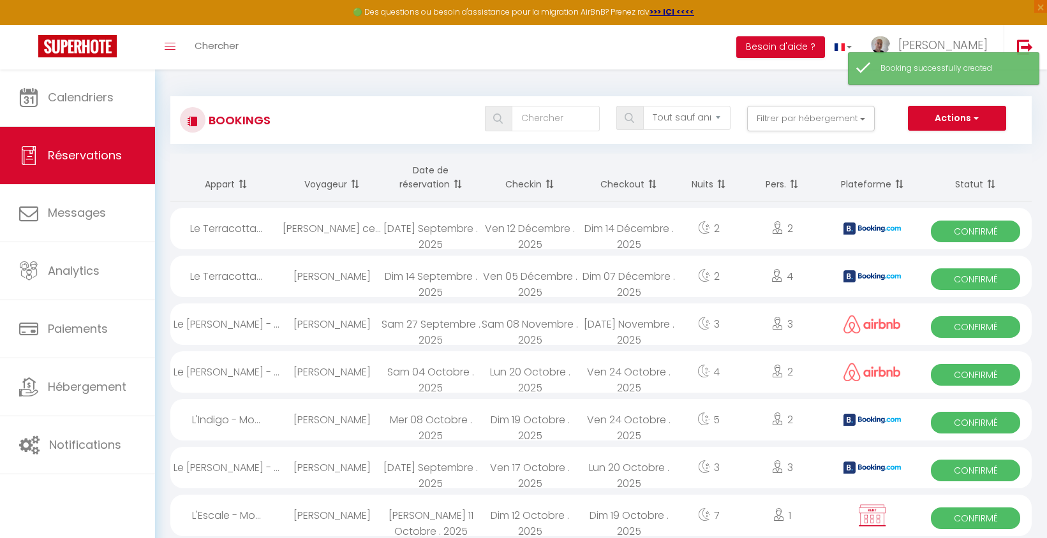
click at [94, 160] on span "Réservations" at bounding box center [85, 155] width 74 height 16
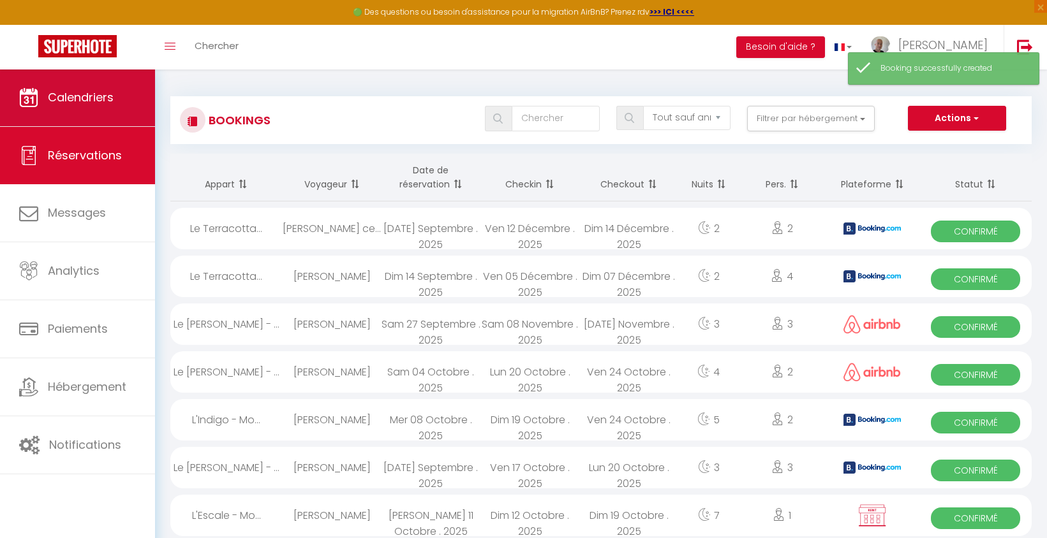
click at [91, 110] on link "Calendriers" at bounding box center [77, 97] width 155 height 57
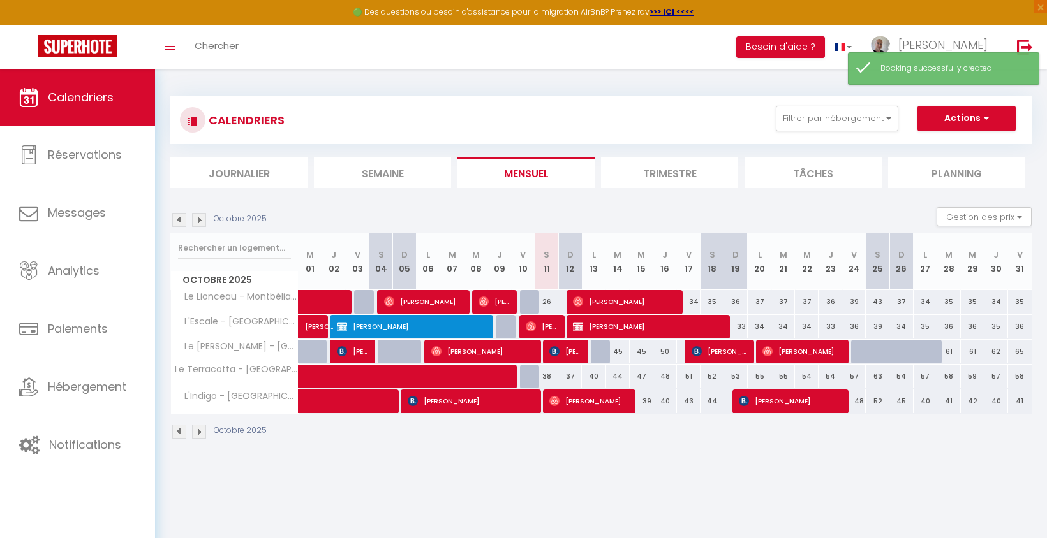
click at [638, 323] on span "[PERSON_NAME]" at bounding box center [647, 327] width 149 height 24
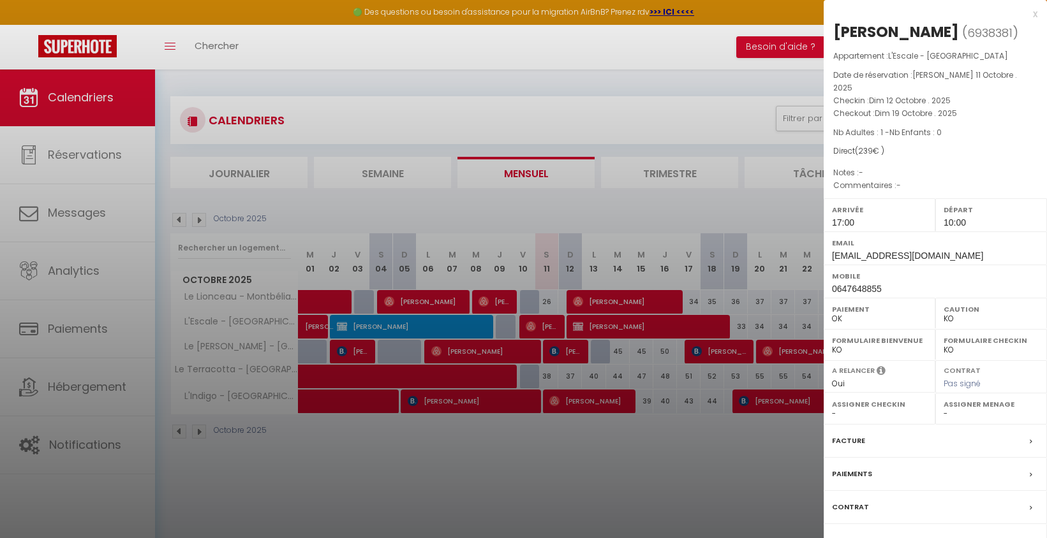
click at [858, 510] on label "Contrat" at bounding box center [850, 507] width 37 height 13
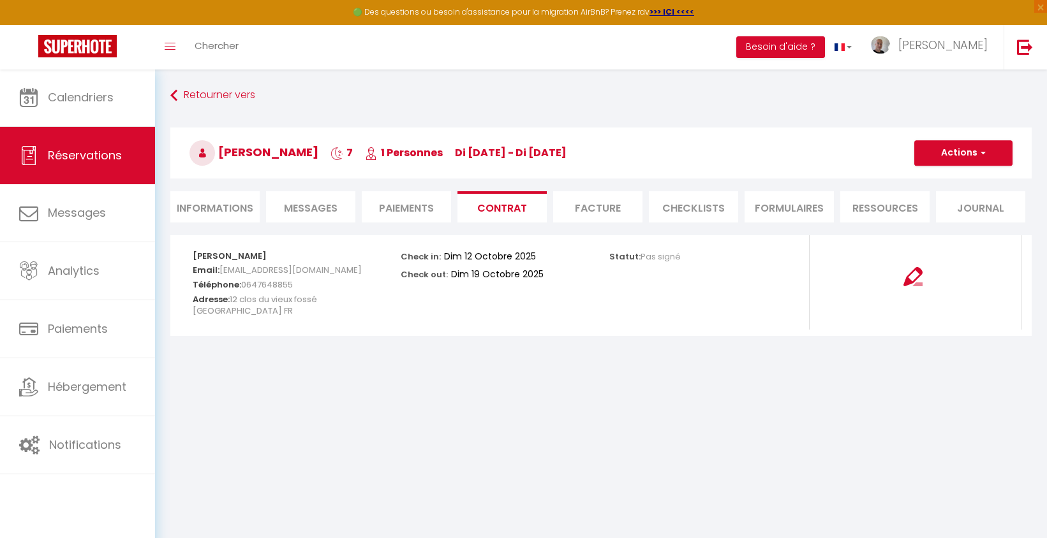
click at [422, 204] on li "Paiements" at bounding box center [406, 206] width 89 height 31
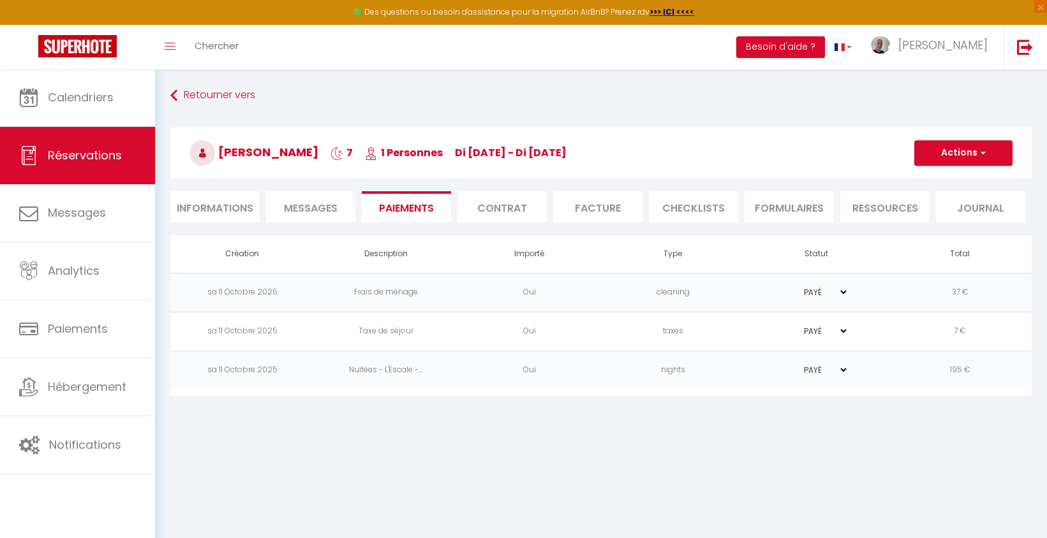
click at [954, 150] on button "Actions" at bounding box center [963, 153] width 98 height 26
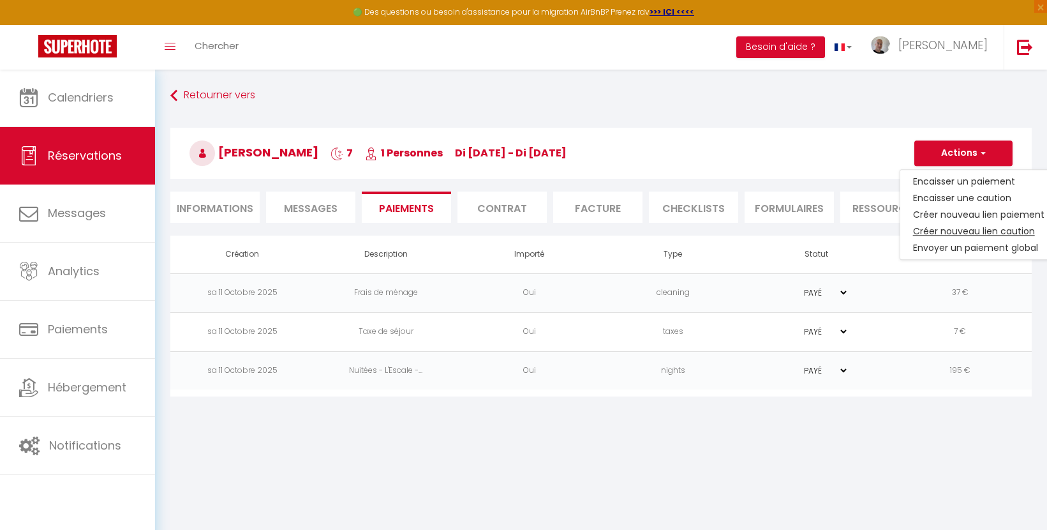
click at [952, 230] on link "Créer nouveau lien caution" at bounding box center [978, 231] width 157 height 17
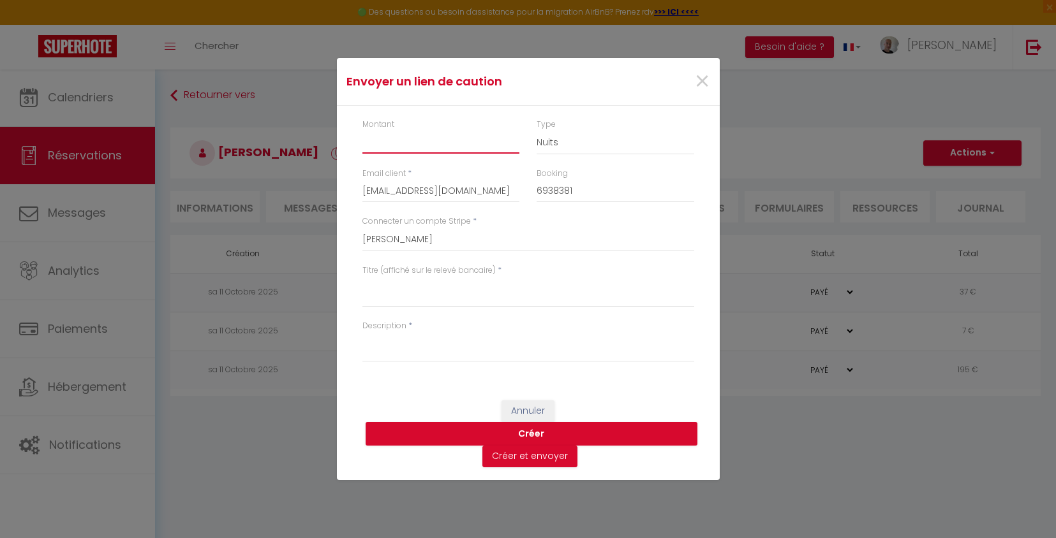
click at [409, 139] on input "Montant" at bounding box center [441, 142] width 158 height 23
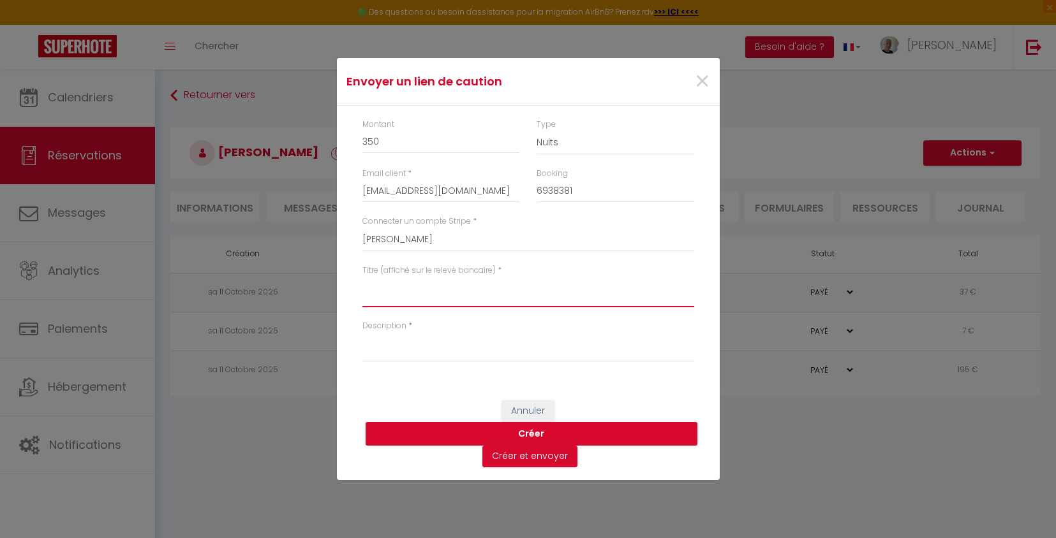
click at [449, 283] on textarea "Titre (affiché sur le relevé bancaire)" at bounding box center [528, 292] width 332 height 31
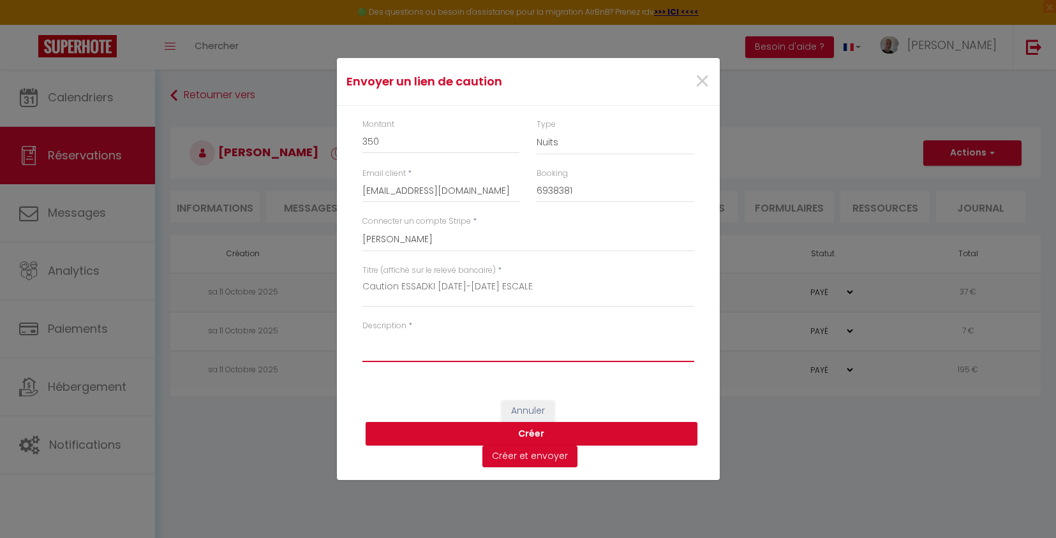
paste textarea "Caution ESSADKI [DATE]-[DATE] ESCALE"
click at [534, 433] on button "Créer" at bounding box center [532, 434] width 332 height 24
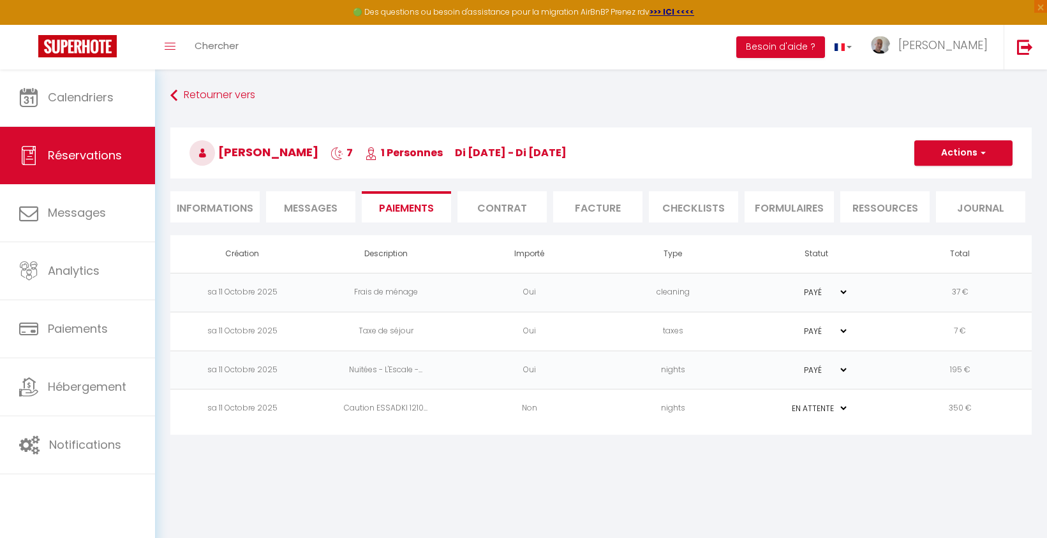
click at [958, 155] on button "Actions" at bounding box center [963, 153] width 98 height 26
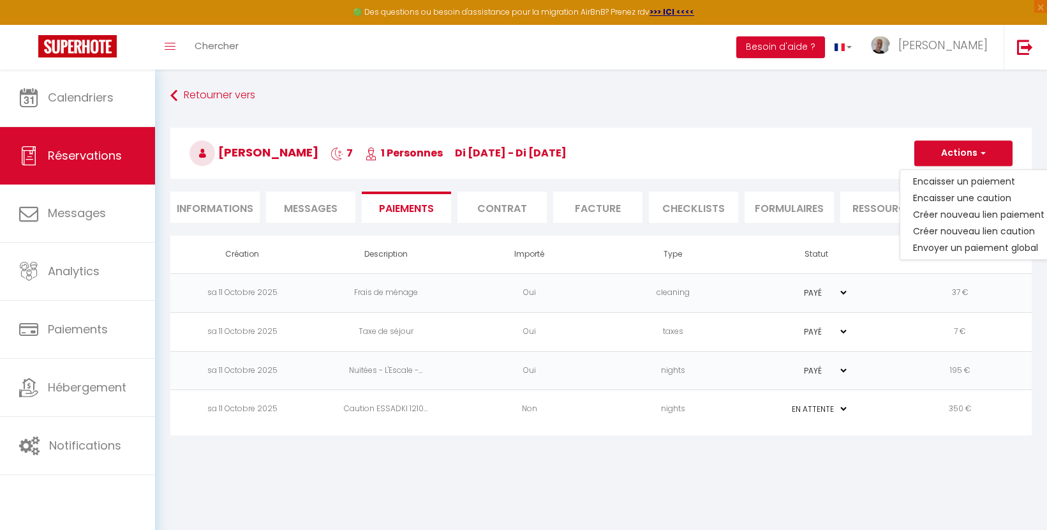
click at [276, 411] on td "sa 11 Octobre 2025" at bounding box center [242, 409] width 144 height 39
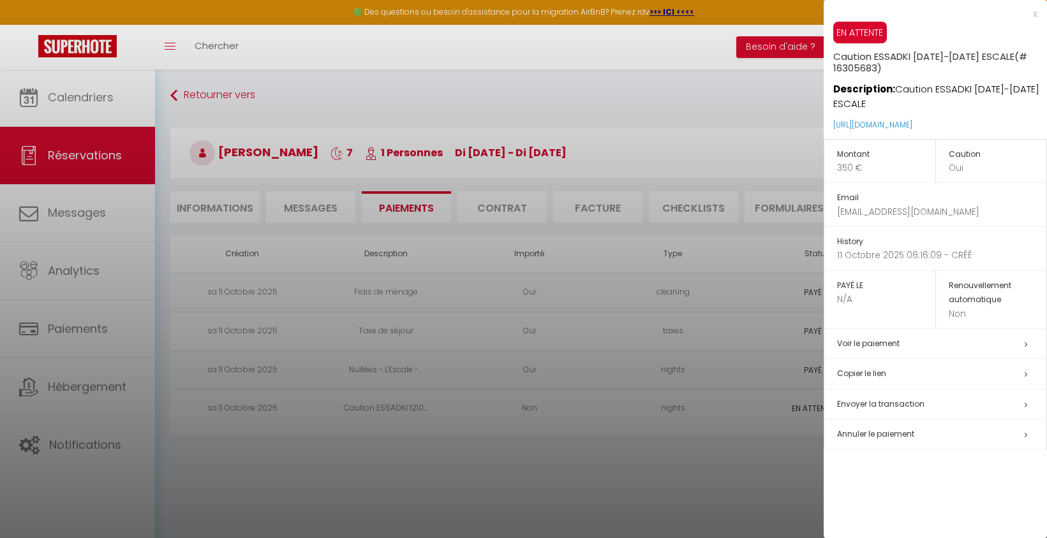
click at [868, 401] on span "Envoyer la transaction" at bounding box center [880, 404] width 87 height 11
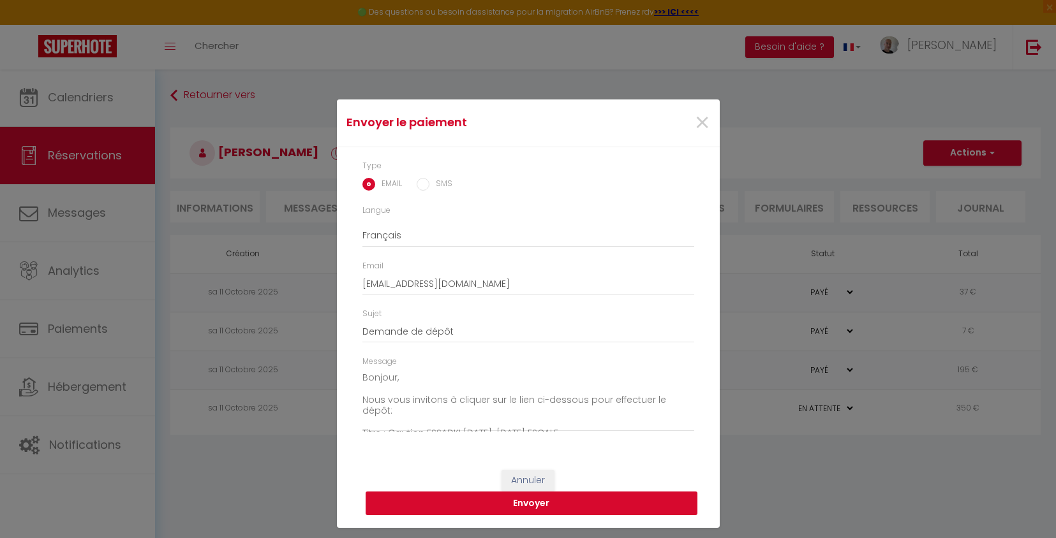
click at [515, 503] on button "Envoyer" at bounding box center [532, 504] width 332 height 24
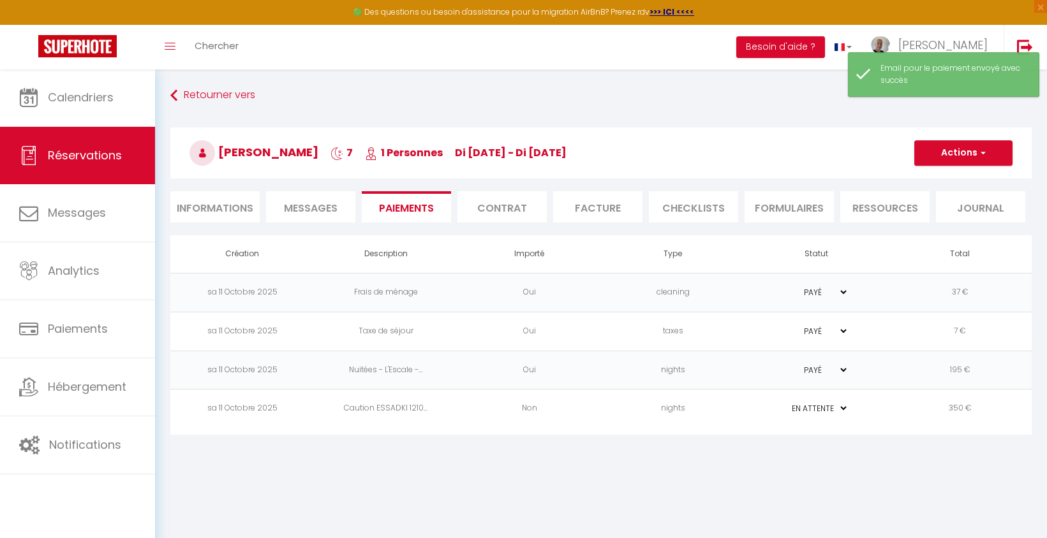
click at [216, 211] on li "Informations" at bounding box center [214, 206] width 89 height 31
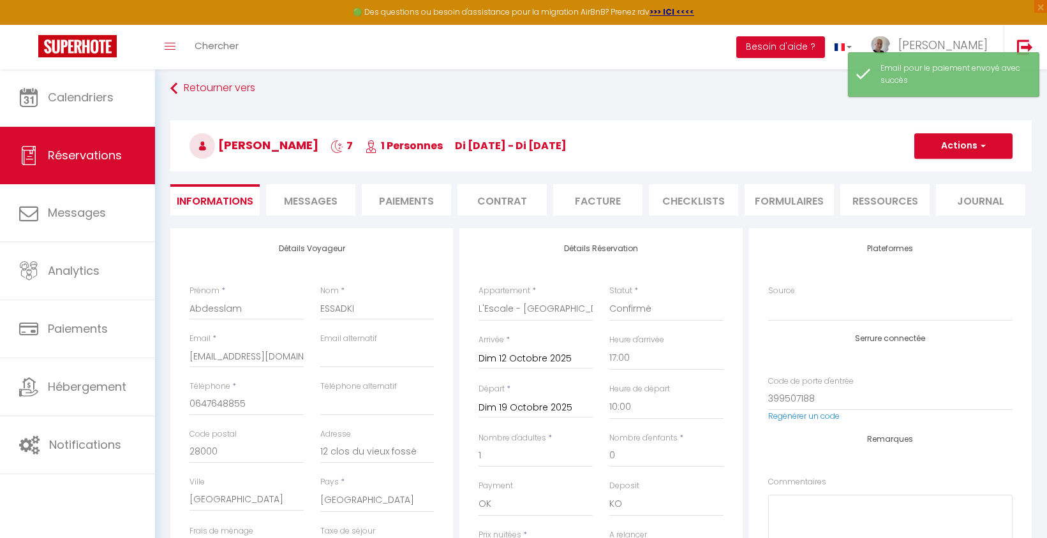
scroll to position [4, 0]
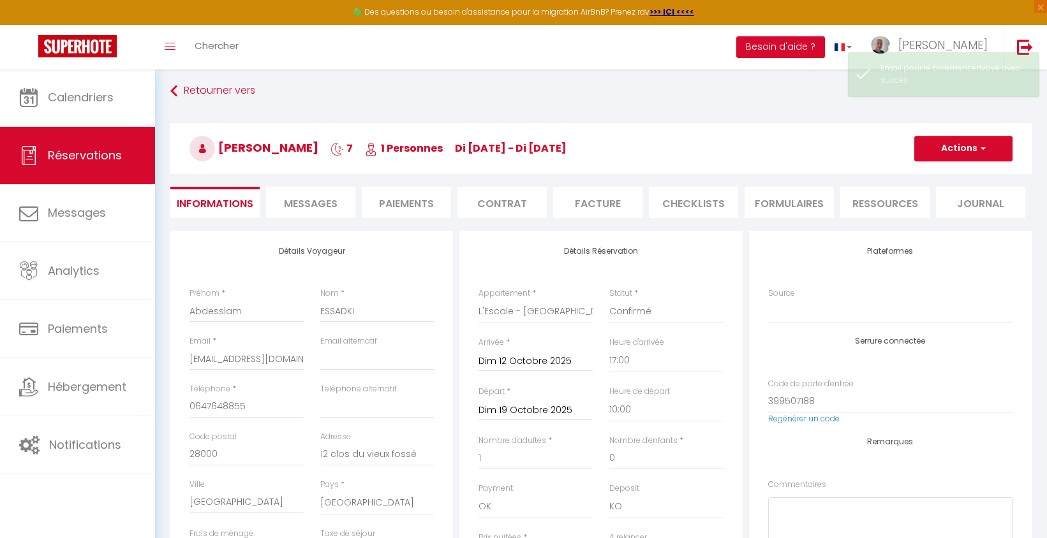
click at [389, 212] on li "Paiements" at bounding box center [406, 202] width 89 height 31
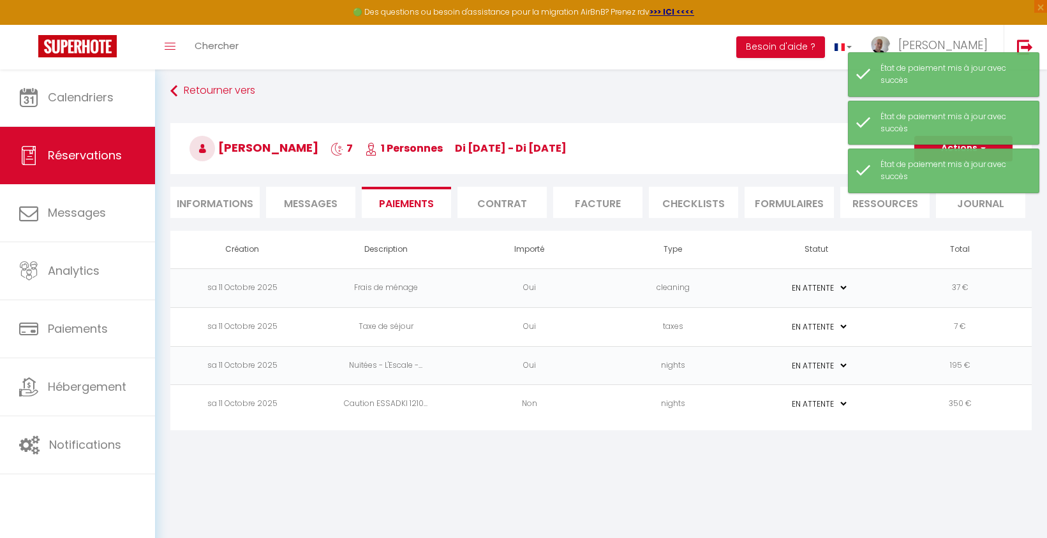
click at [230, 208] on li "Informations" at bounding box center [214, 202] width 89 height 31
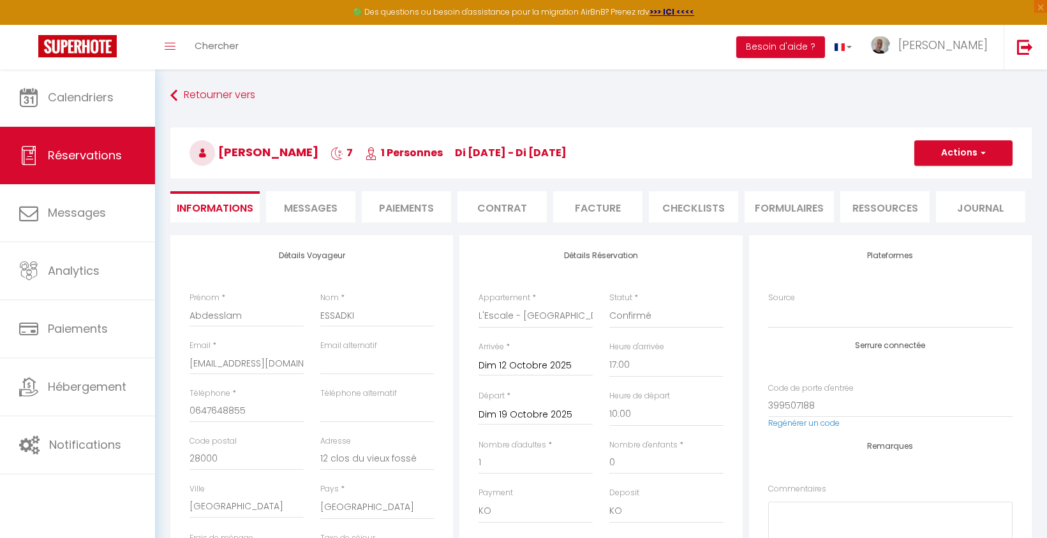
click at [968, 152] on button "Actions" at bounding box center [963, 153] width 98 height 26
click at [945, 182] on link "Enregistrer" at bounding box center [950, 181] width 101 height 17
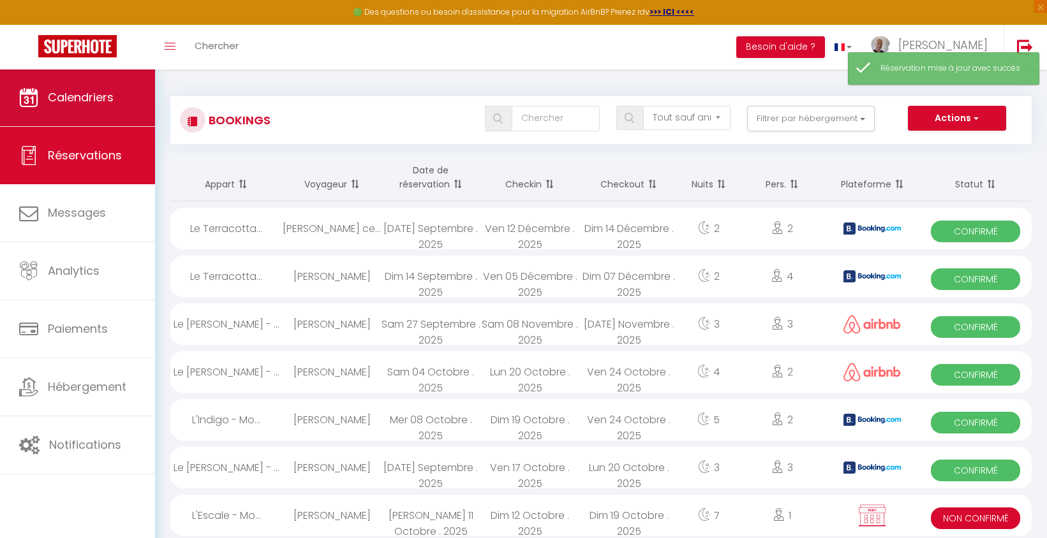
click at [99, 105] on span "Calendriers" at bounding box center [81, 97] width 66 height 16
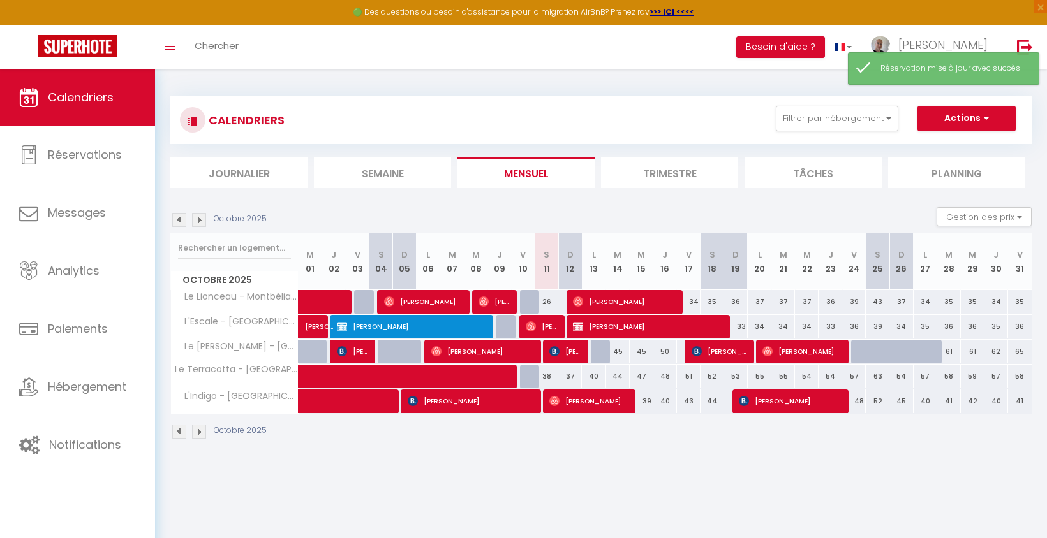
click at [646, 325] on span "[PERSON_NAME]" at bounding box center [647, 327] width 149 height 24
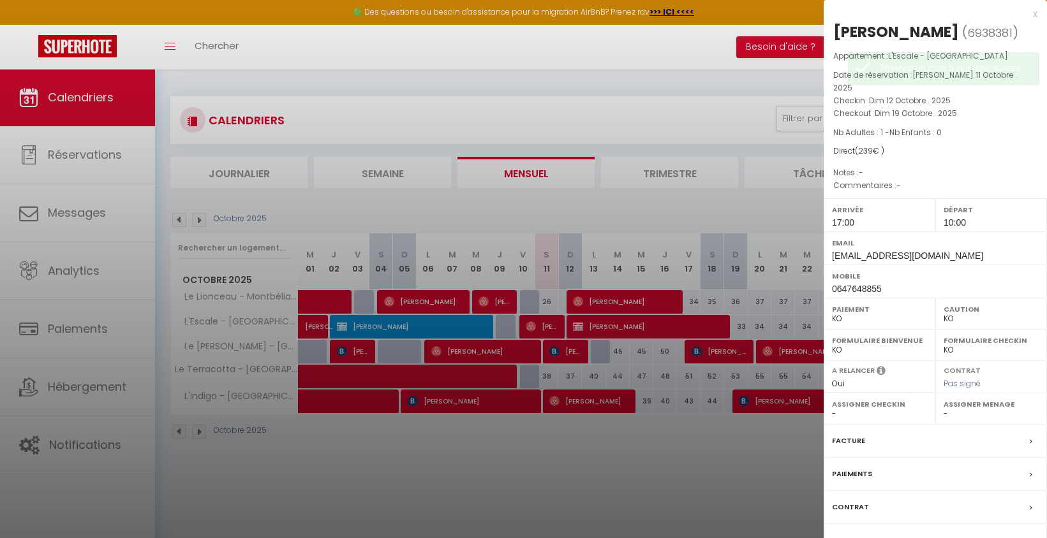
click at [852, 441] on label "Facture" at bounding box center [848, 440] width 33 height 13
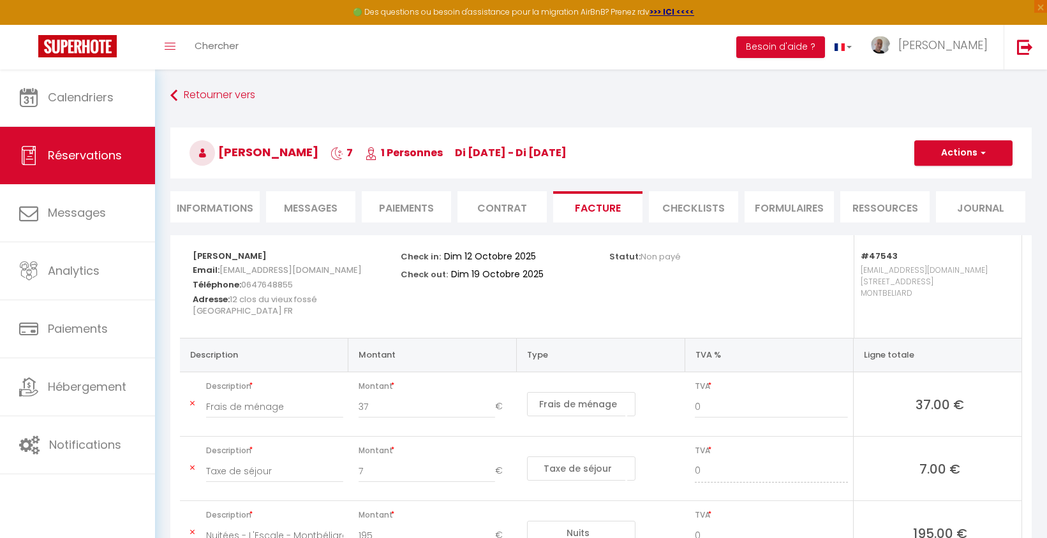
click at [220, 205] on li "Informations" at bounding box center [214, 206] width 89 height 31
